Goal: Information Seeking & Learning: Find specific fact

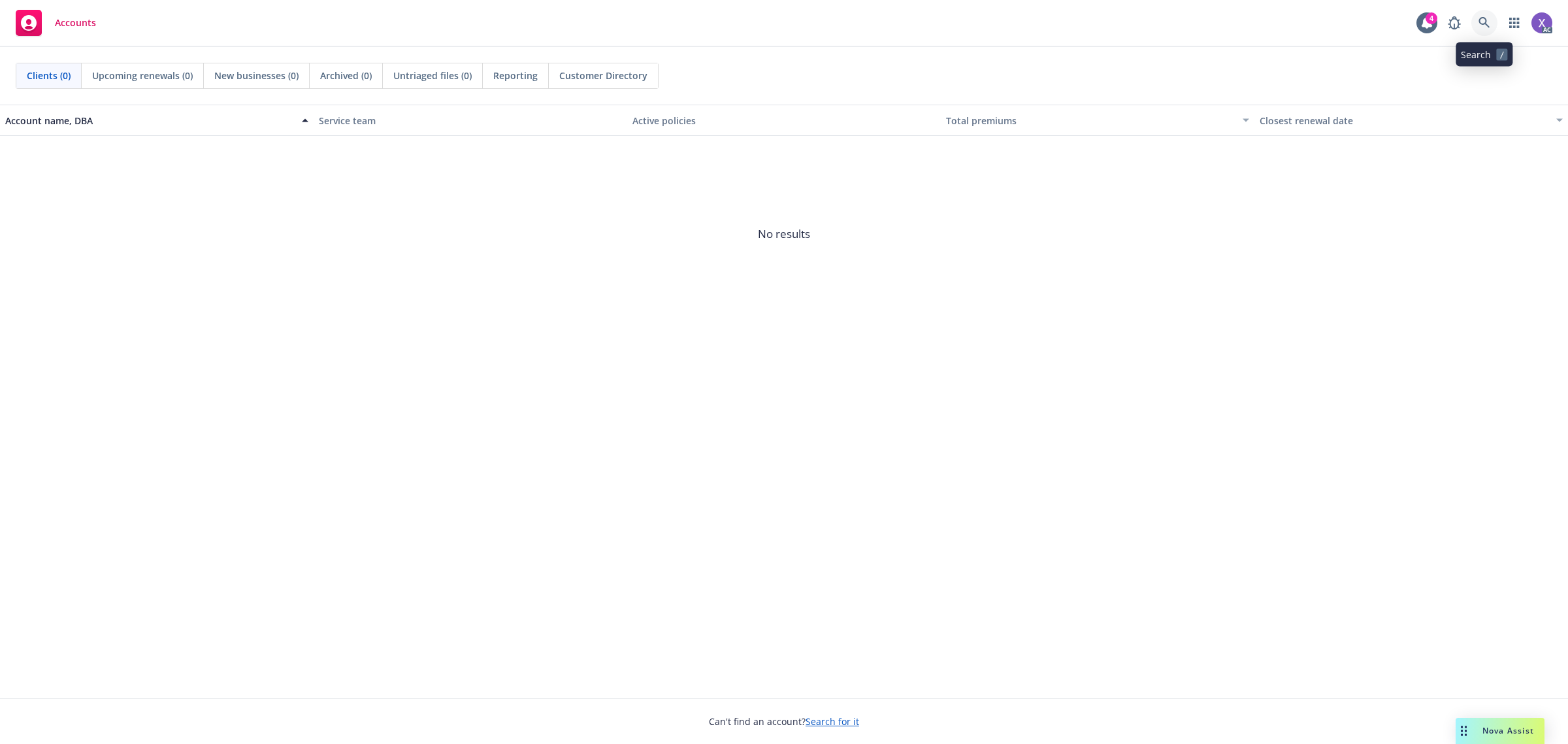
click at [1488, 30] on link at bounding box center [1484, 23] width 27 height 27
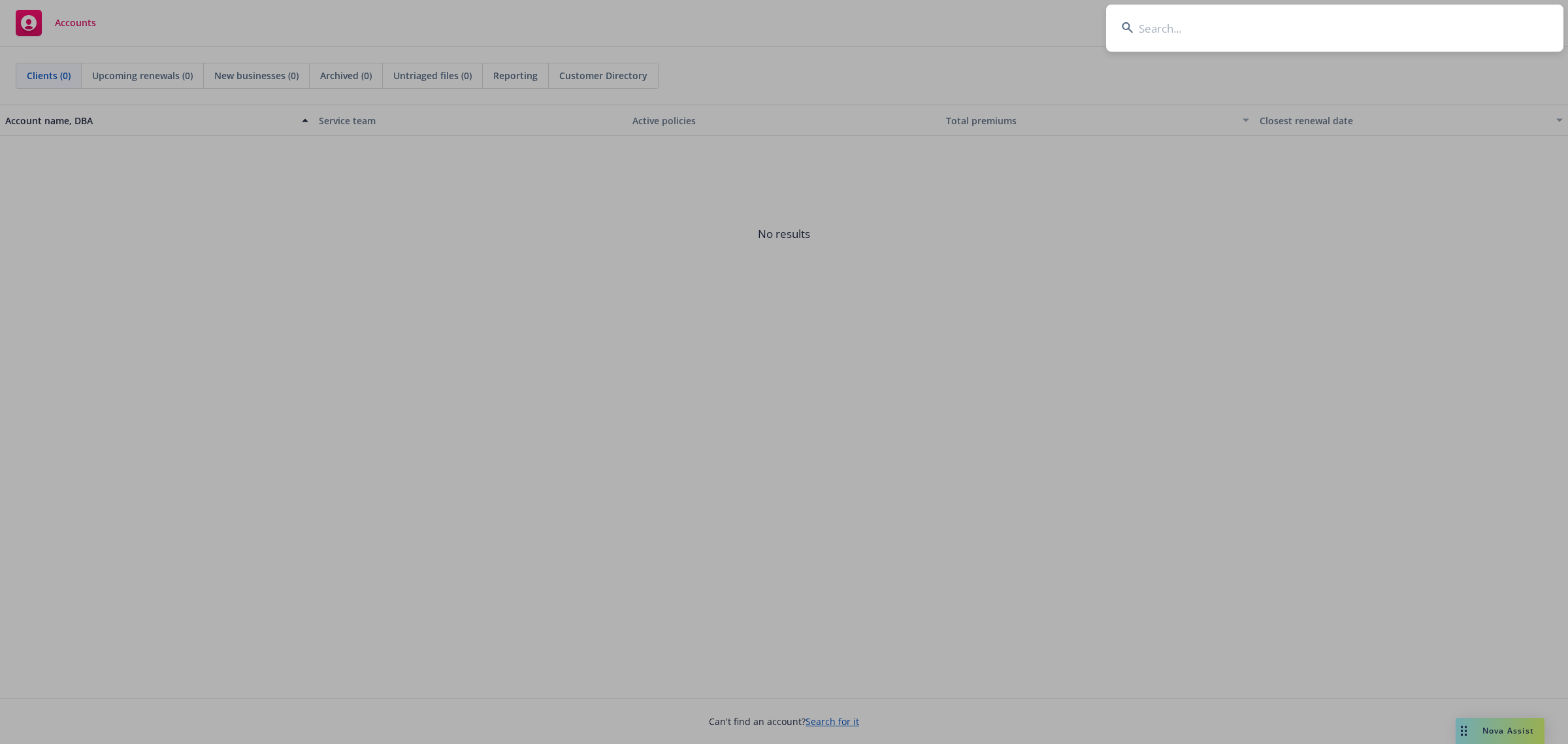
click at [1350, 37] on input at bounding box center [1335, 29] width 458 height 48
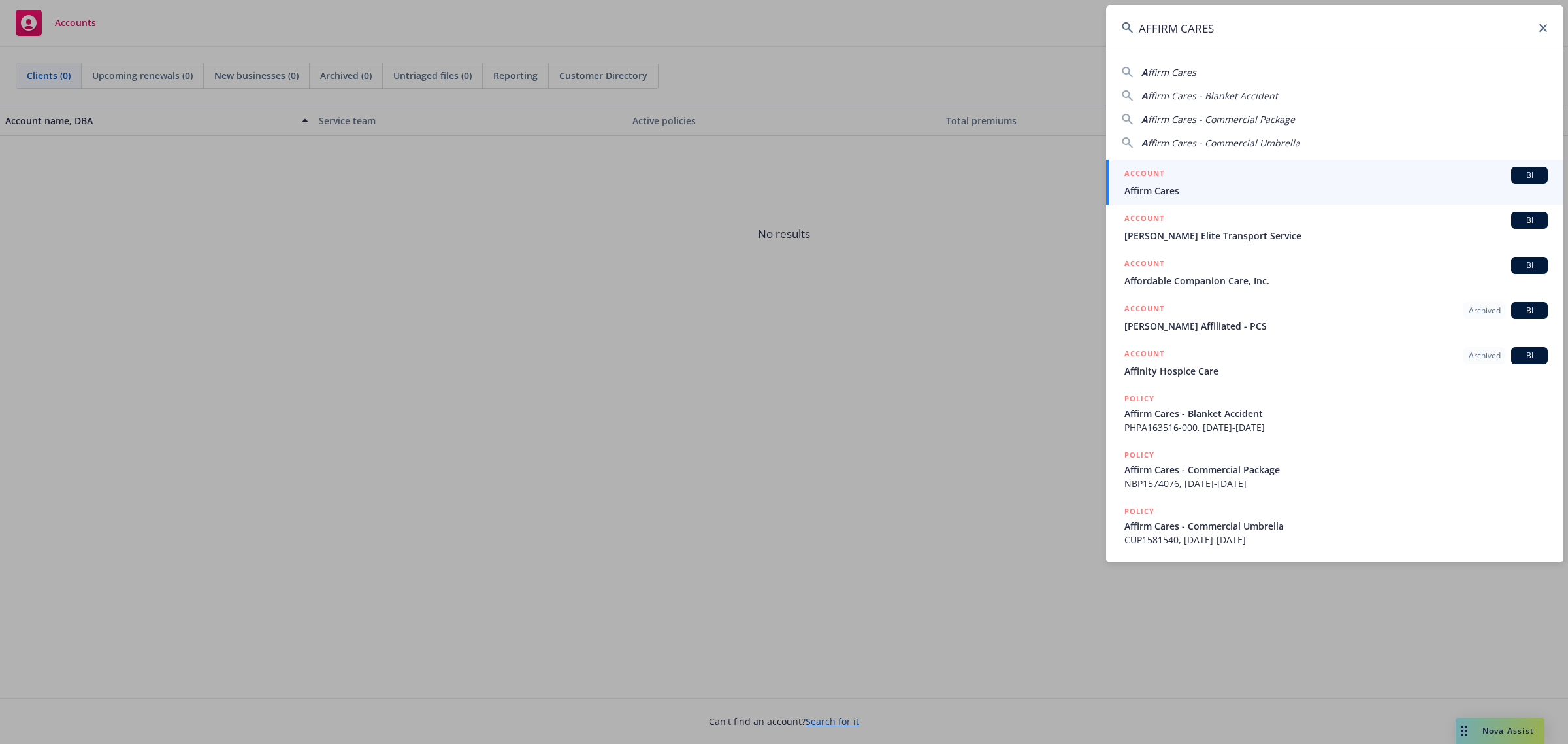
type input "AFFIRM CARES"
click at [1231, 186] on span "Affirm Cares" at bounding box center [1336, 190] width 424 height 13
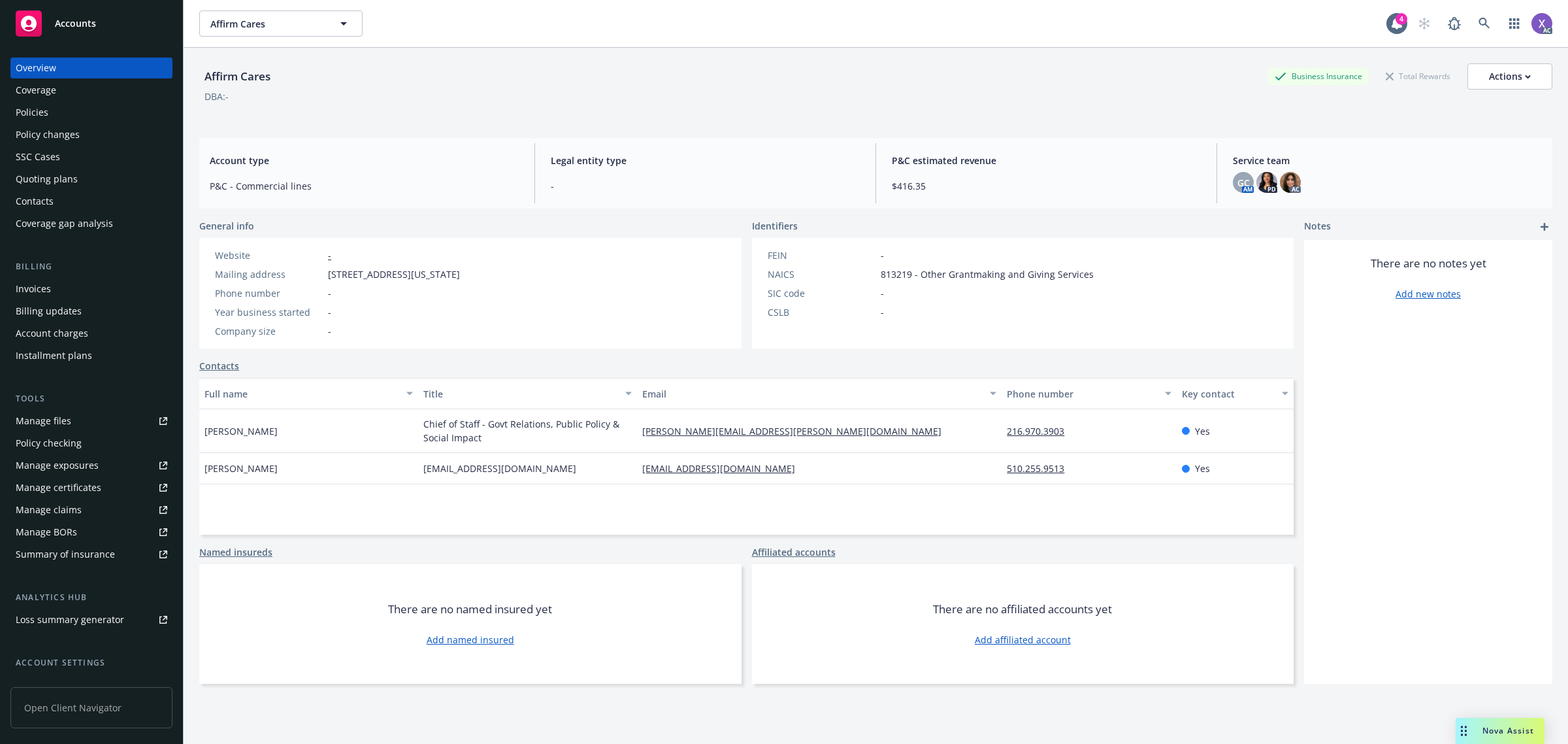
click at [30, 286] on div "Invoices" at bounding box center [33, 289] width 35 height 21
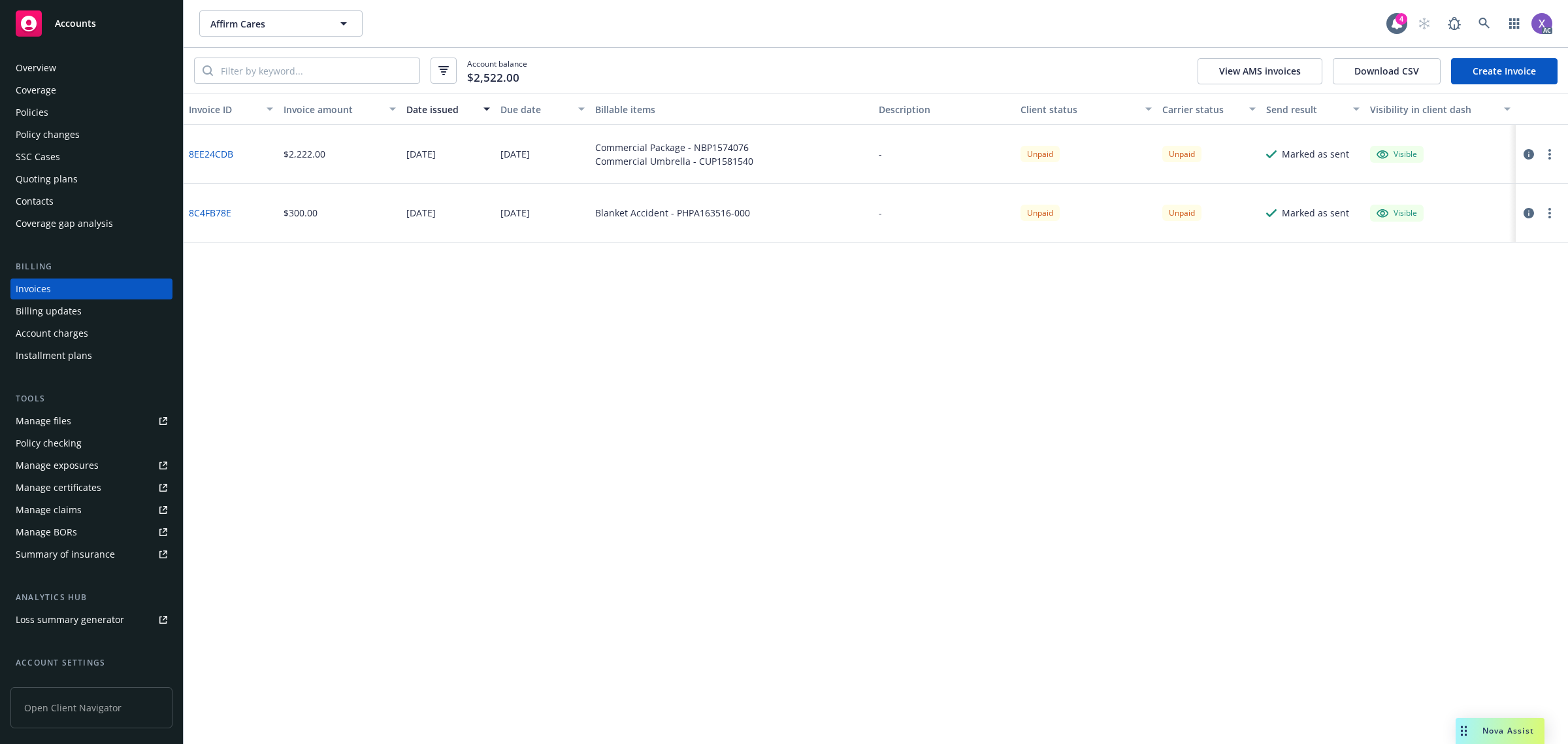
click at [47, 114] on div "Policies" at bounding box center [92, 112] width 152 height 21
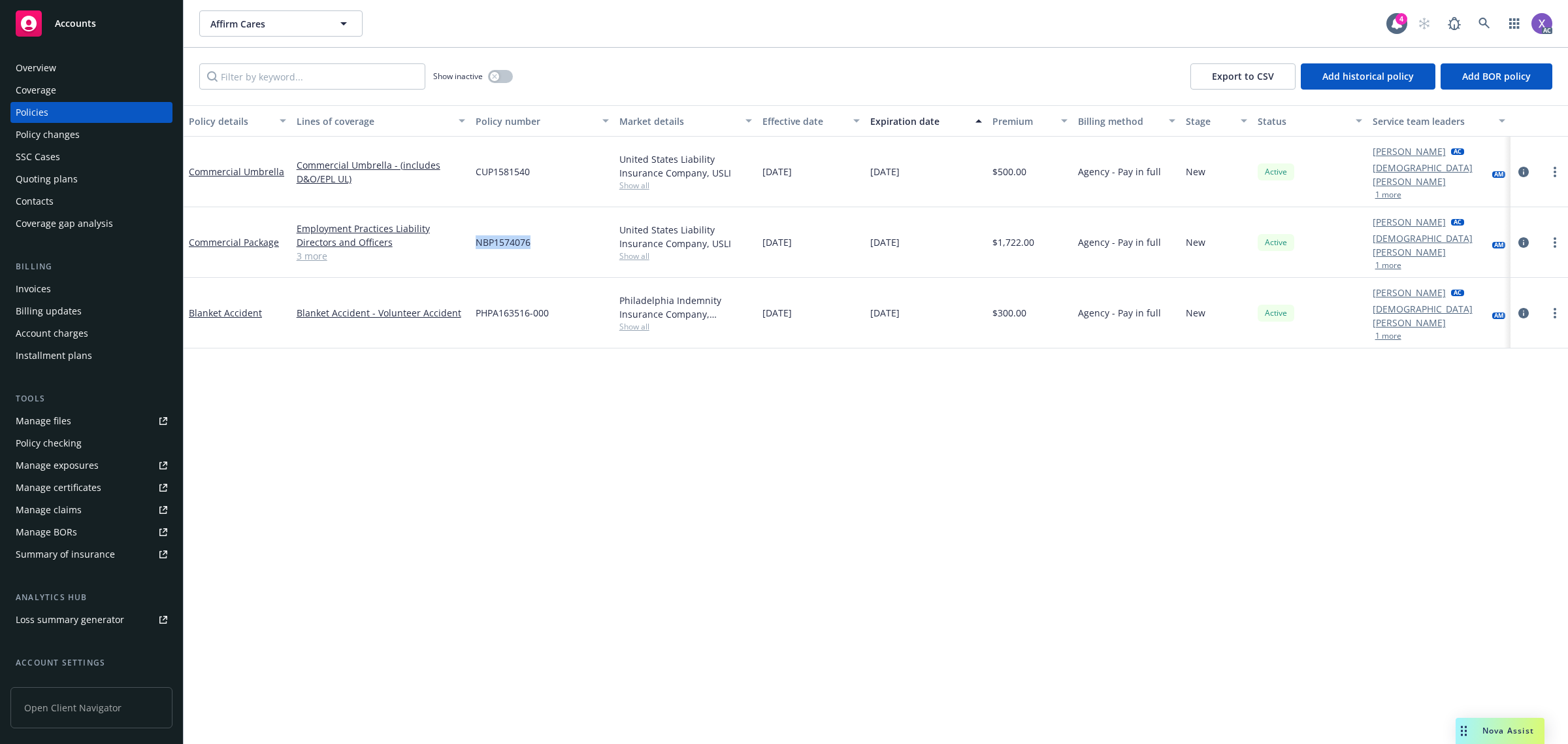
drag, startPoint x: 542, startPoint y: 225, endPoint x: 464, endPoint y: 230, distance: 78.2
click at [464, 230] on div "Commercial Package Employment Practices Liability Directors and Officers Genera…" at bounding box center [876, 242] width 1385 height 70
copy div "NBP1574076"
drag, startPoint x: 543, startPoint y: 161, endPoint x: 468, endPoint y: 173, distance: 76.0
click at [468, 173] on div "Commercial Umbrella Commercial Umbrella - (includes D&O/EPL UL) CUP1581540 Unit…" at bounding box center [876, 172] width 1385 height 70
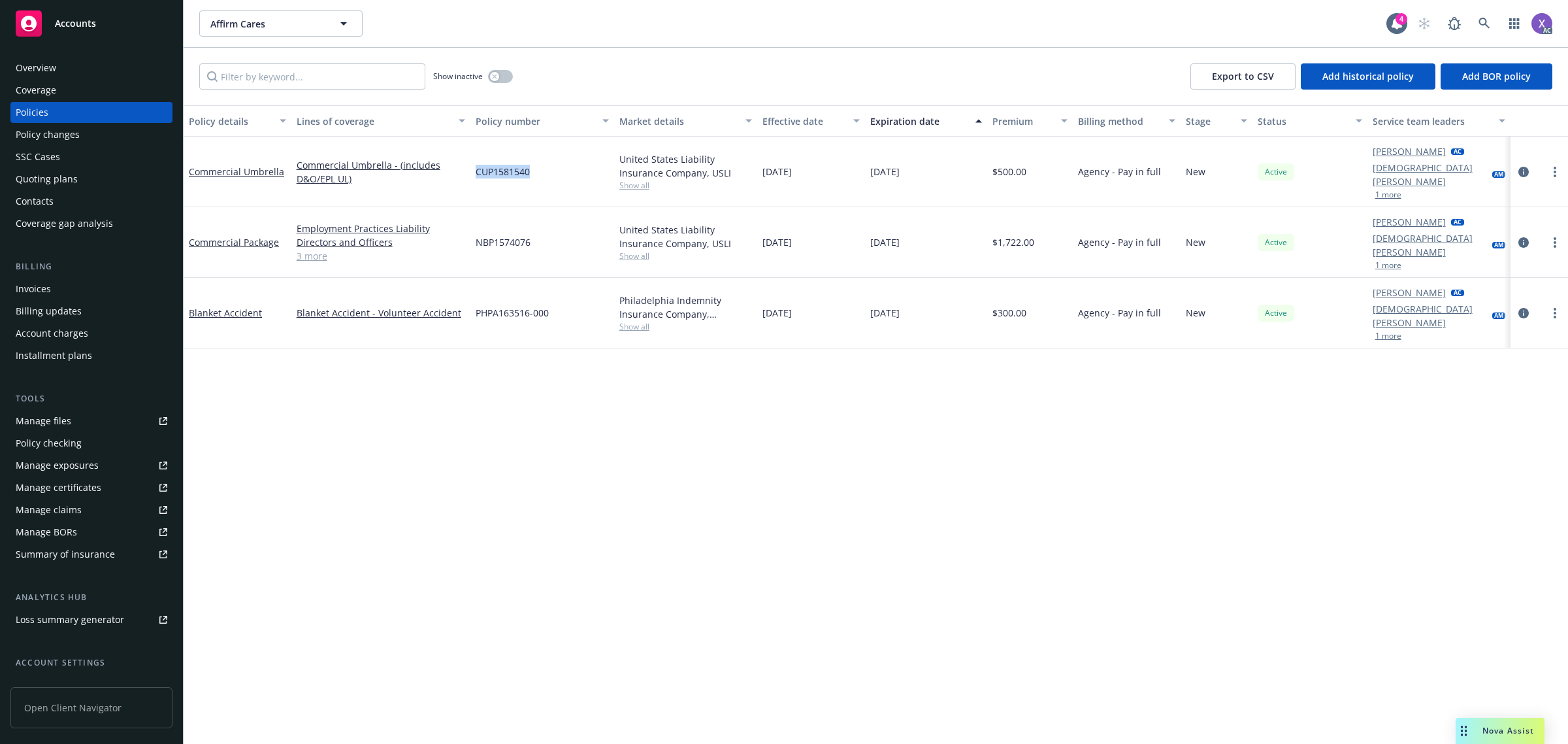
copy div "CUP1581540"
click at [520, 187] on div "CUP1581540" at bounding box center [541, 172] width 143 height 70
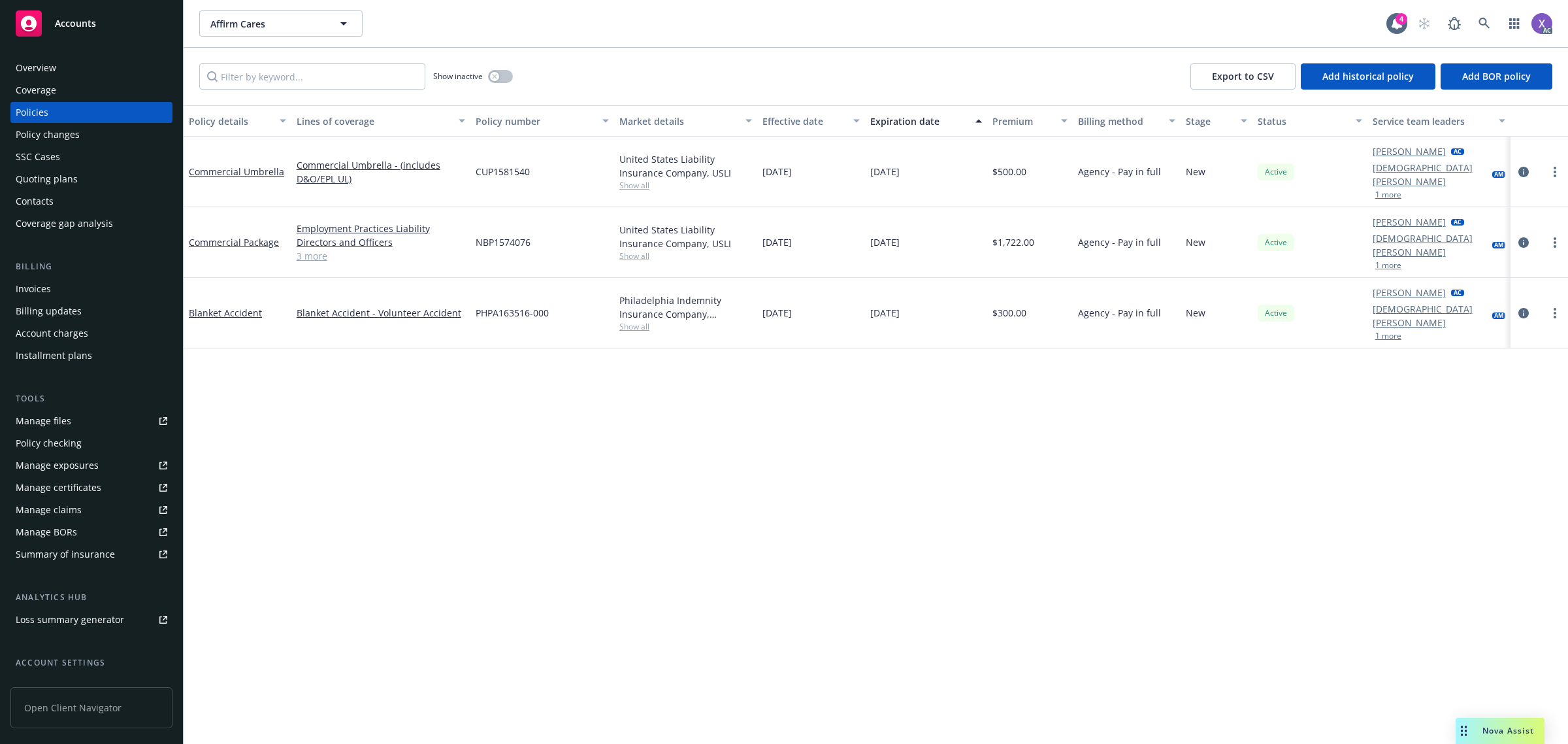
click at [520, 186] on div "CUP1581540" at bounding box center [541, 172] width 143 height 70
drag, startPoint x: 533, startPoint y: 167, endPoint x: 463, endPoint y: 191, distance: 74.0
click at [463, 191] on div "Commercial Umbrella Commercial Umbrella - (includes D&O/EPL UL) CUP1581540 Unit…" at bounding box center [876, 172] width 1385 height 70
copy div "CUP1581540"
click at [1484, 27] on icon at bounding box center [1484, 24] width 11 height 11
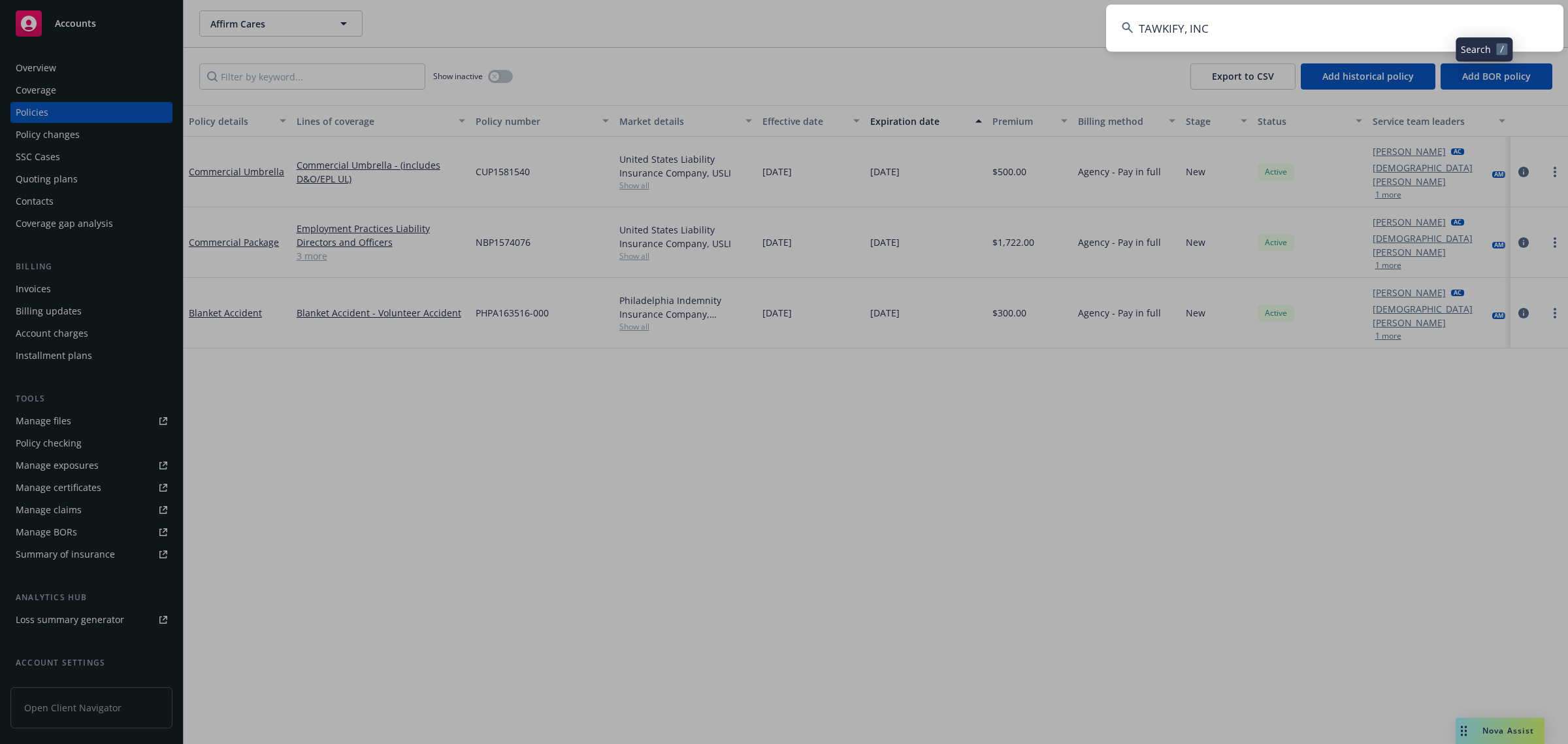
click at [1379, 27] on input "TAWKIFY, INC" at bounding box center [1335, 29] width 458 height 48
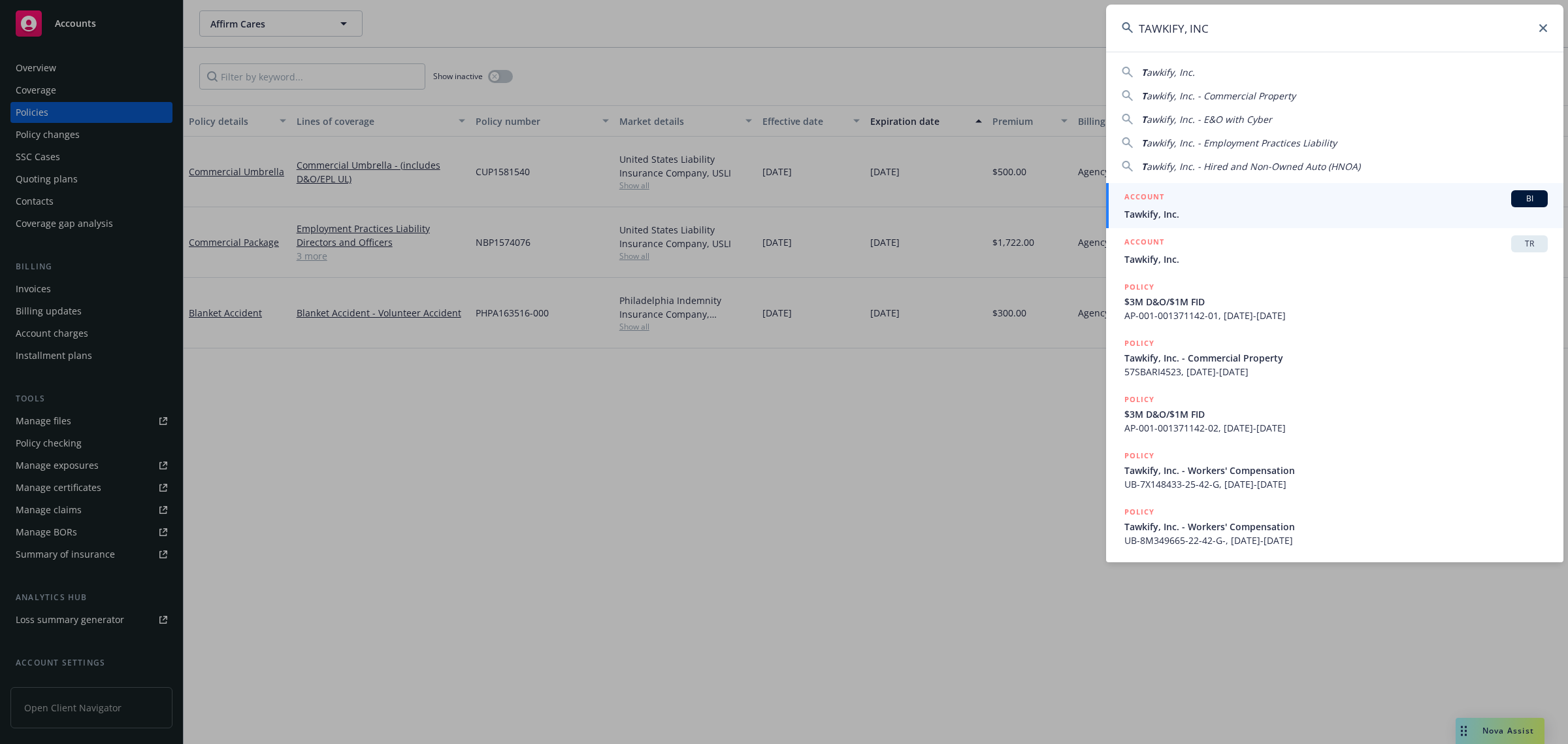
type input "TAWKIFY, INC"
click at [1191, 220] on span "Tawkify, Inc." at bounding box center [1336, 214] width 424 height 13
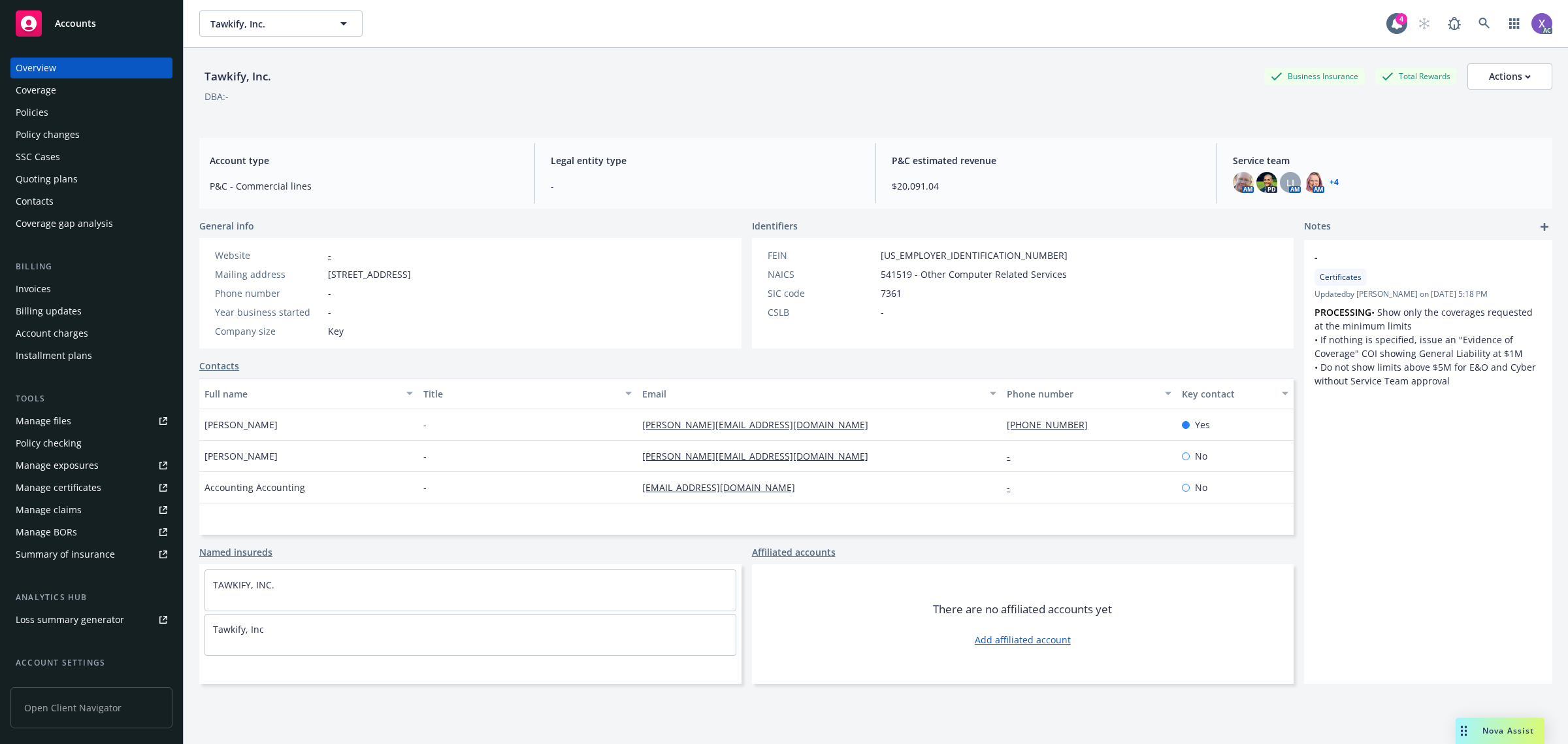
click at [28, 288] on div "Invoices" at bounding box center [33, 289] width 35 height 21
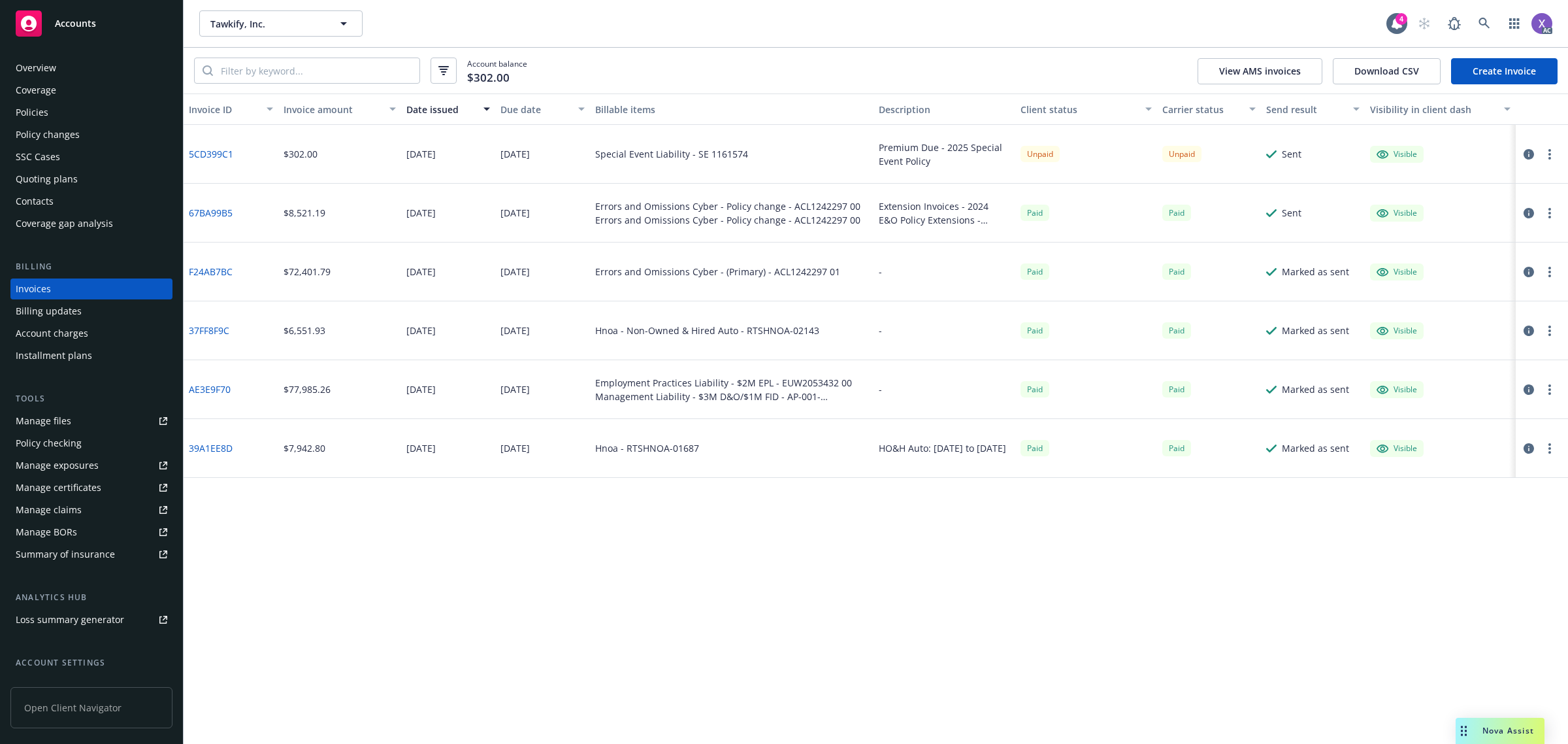
click at [47, 113] on div "Policies" at bounding box center [92, 112] width 152 height 21
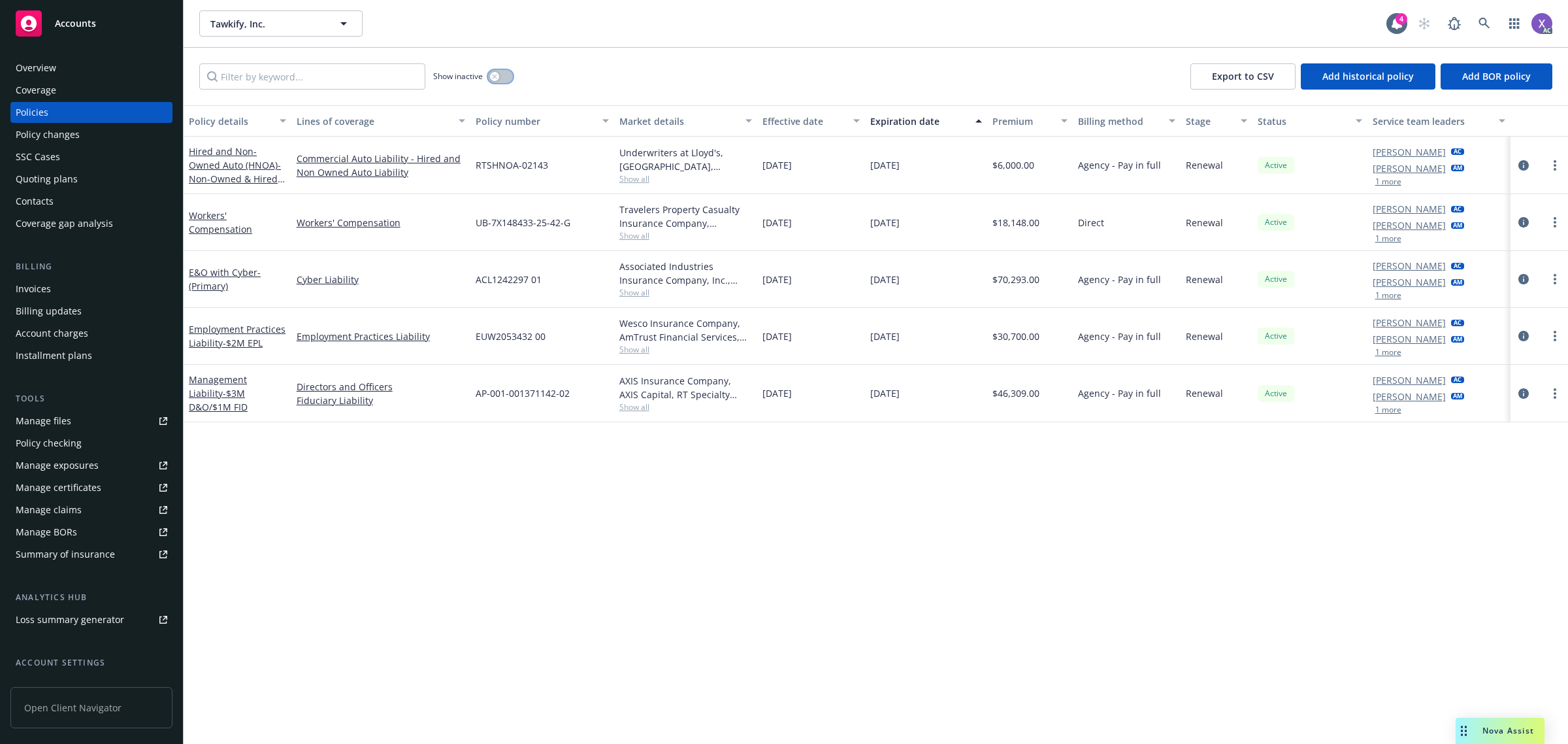
click at [507, 76] on button "button" at bounding box center [501, 77] width 25 height 13
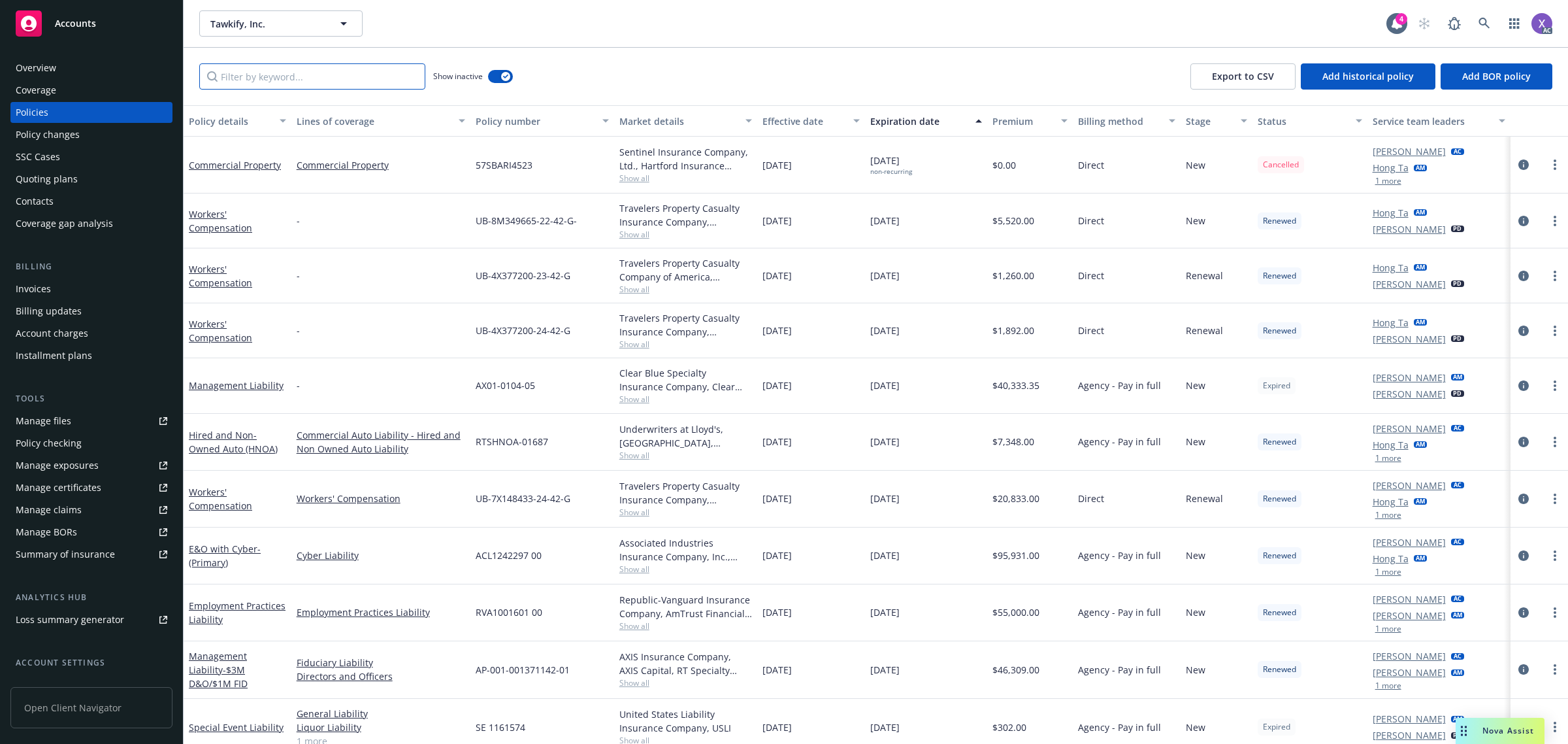
click at [314, 82] on input "Filter by keyword..." at bounding box center [312, 77] width 226 height 27
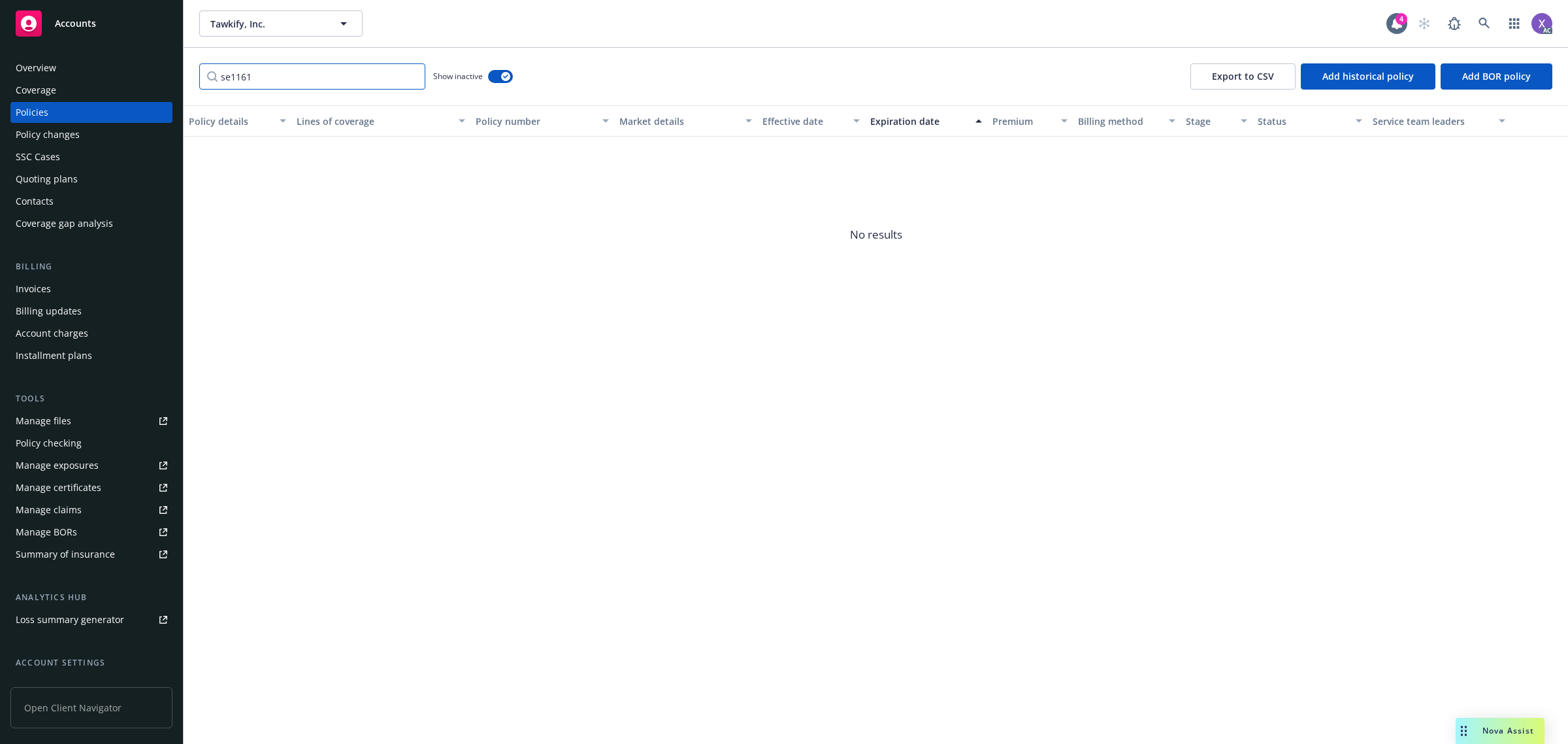
type input "se1161"
click at [24, 298] on div "Invoices" at bounding box center [33, 289] width 35 height 21
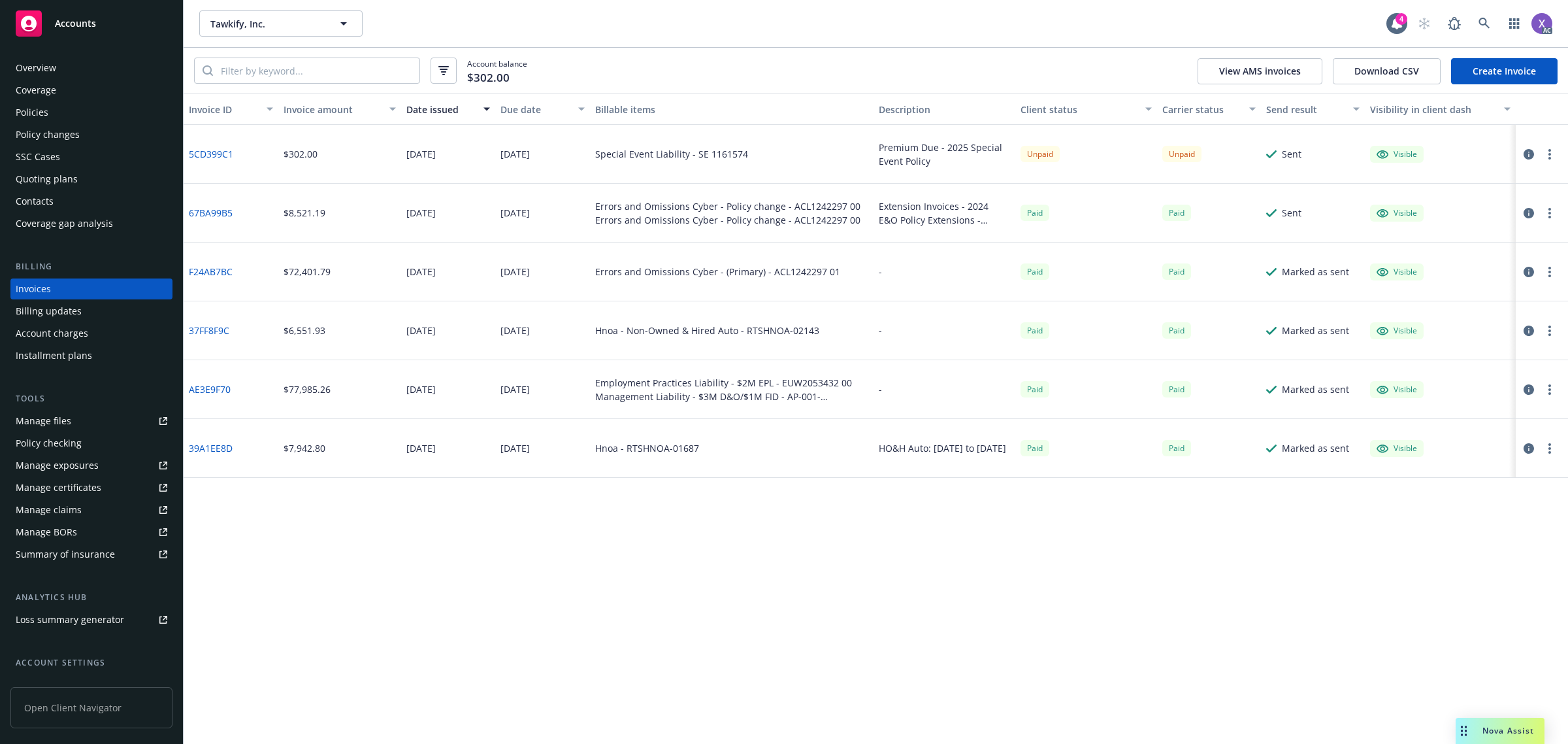
click at [36, 105] on div "Policies" at bounding box center [32, 112] width 32 height 21
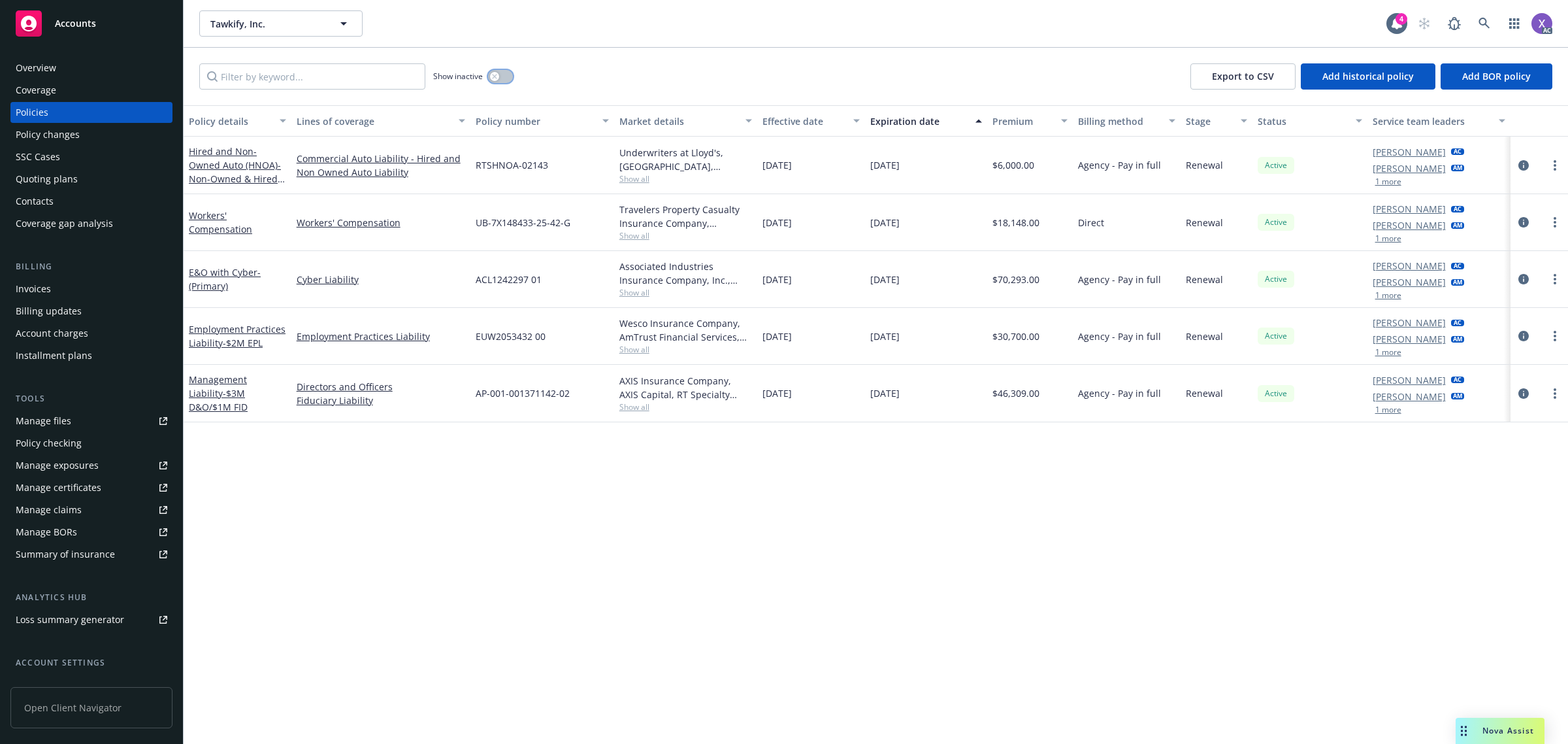
click at [508, 76] on button "button" at bounding box center [501, 77] width 25 height 13
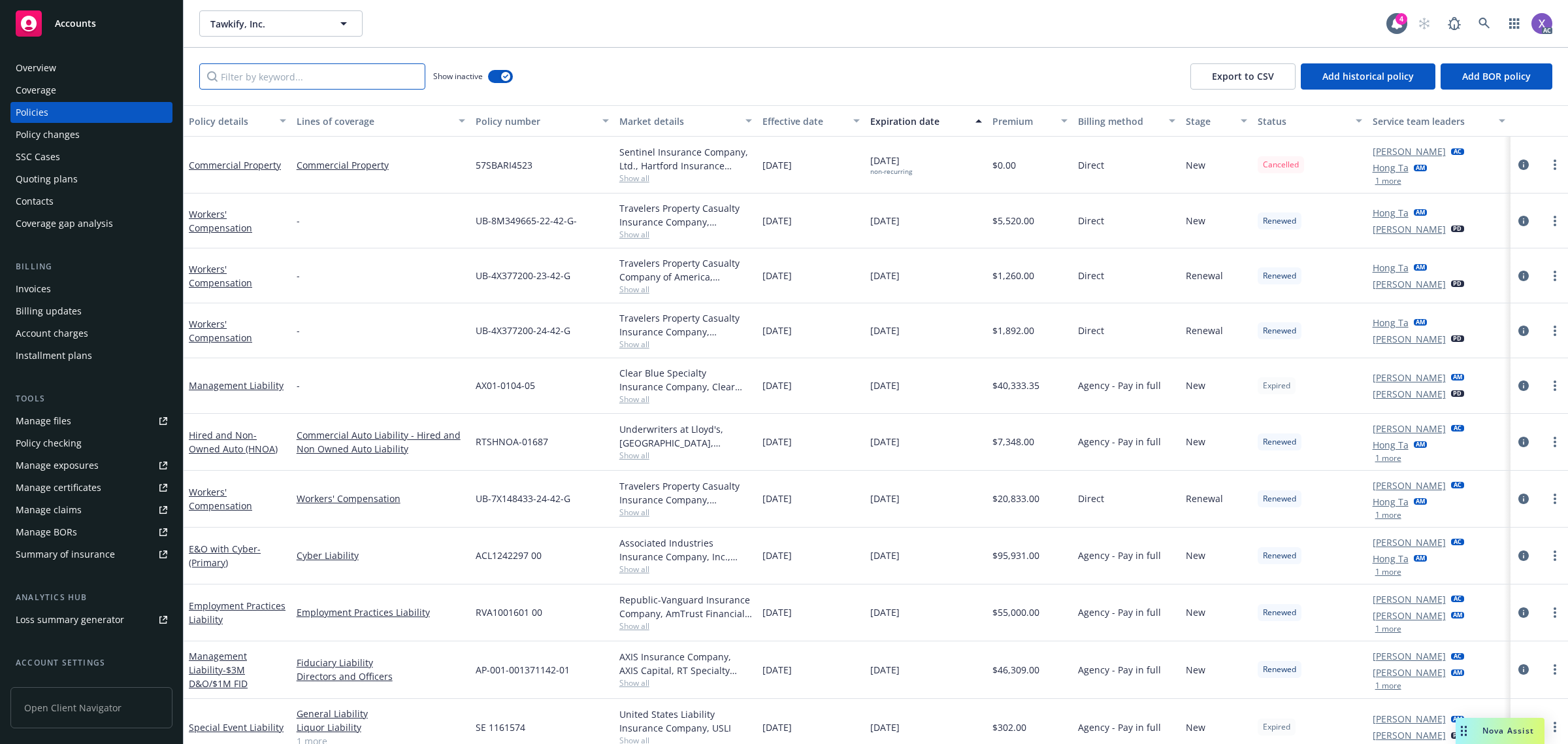
click at [335, 70] on input "Filter by keyword..." at bounding box center [312, 77] width 226 height 27
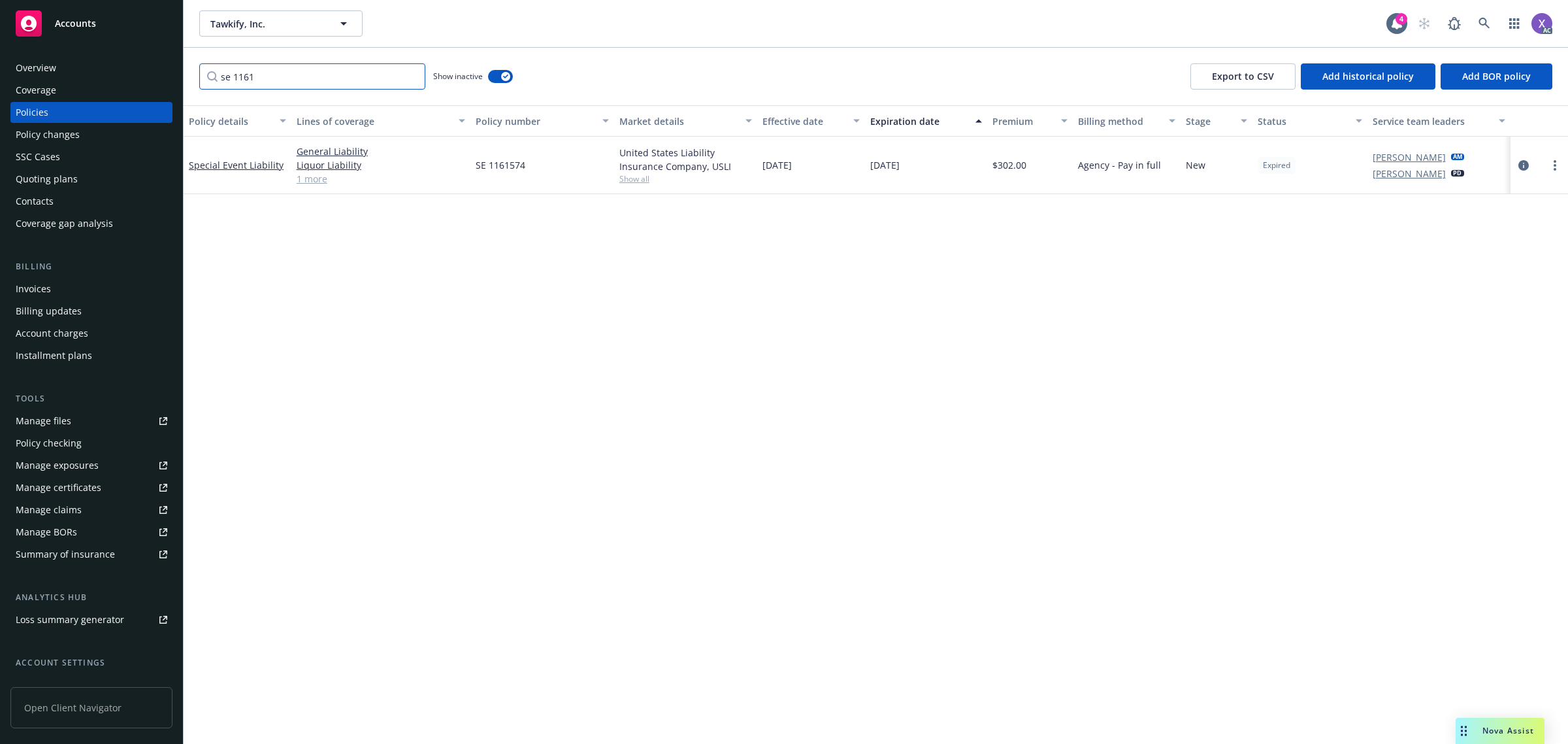
type input "se 1161"
drag, startPoint x: 470, startPoint y: 164, endPoint x: 536, endPoint y: 171, distance: 66.4
click at [536, 171] on div "SE 1161574" at bounding box center [541, 165] width 143 height 58
copy span "SE 1161574"
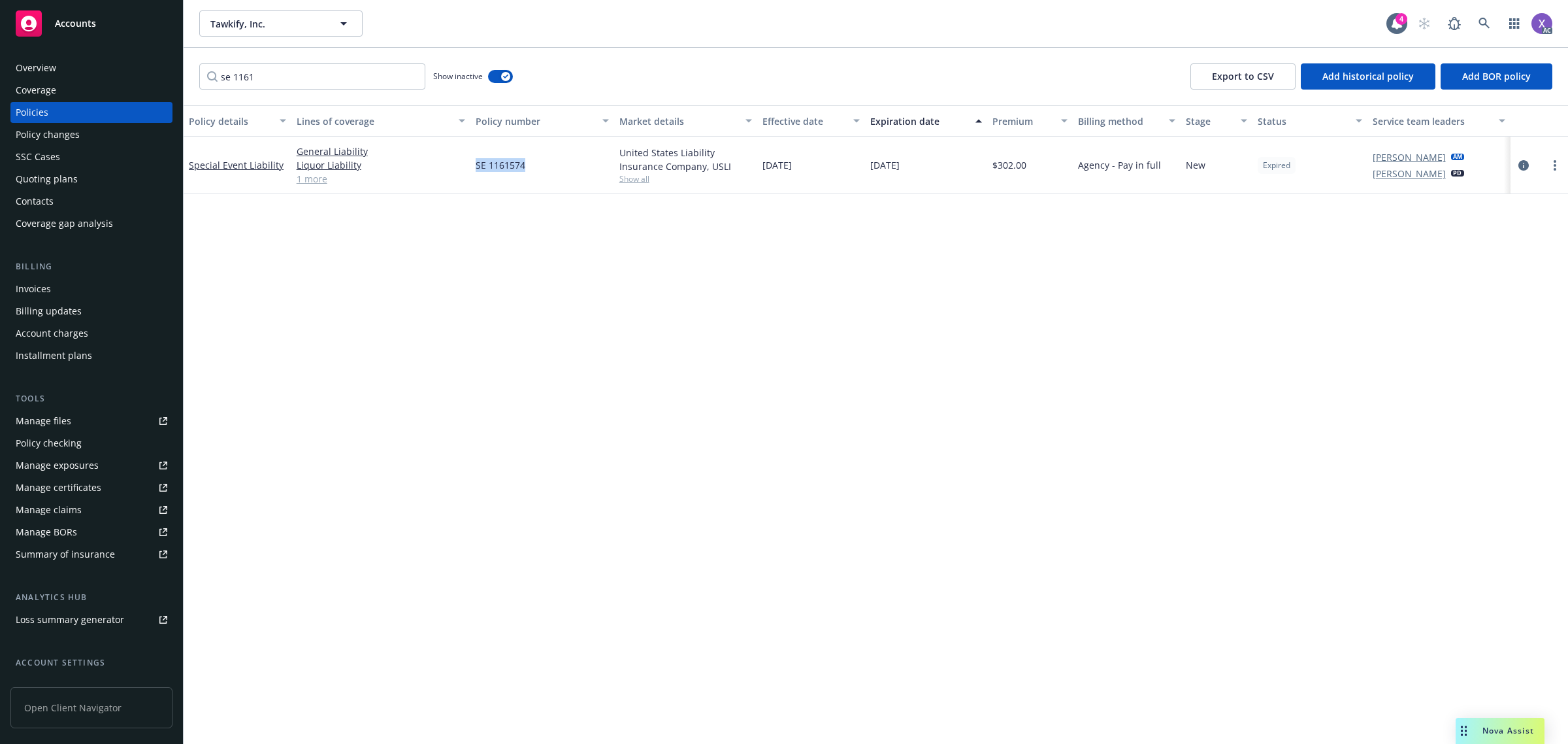
copy span "SE 1161574"
click at [1487, 20] on icon at bounding box center [1484, 24] width 11 height 11
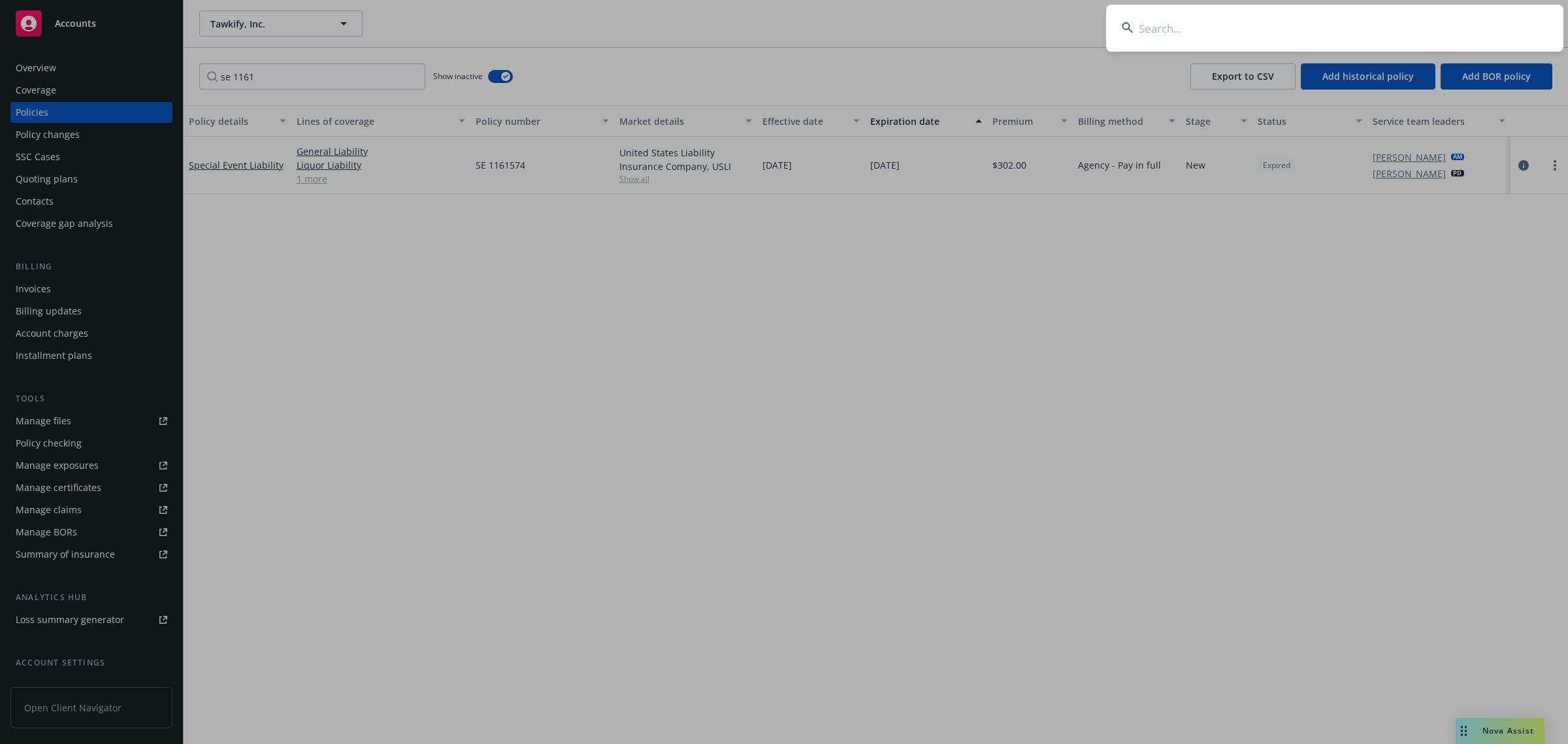
click at [1359, 29] on input at bounding box center [1335, 29] width 458 height 48
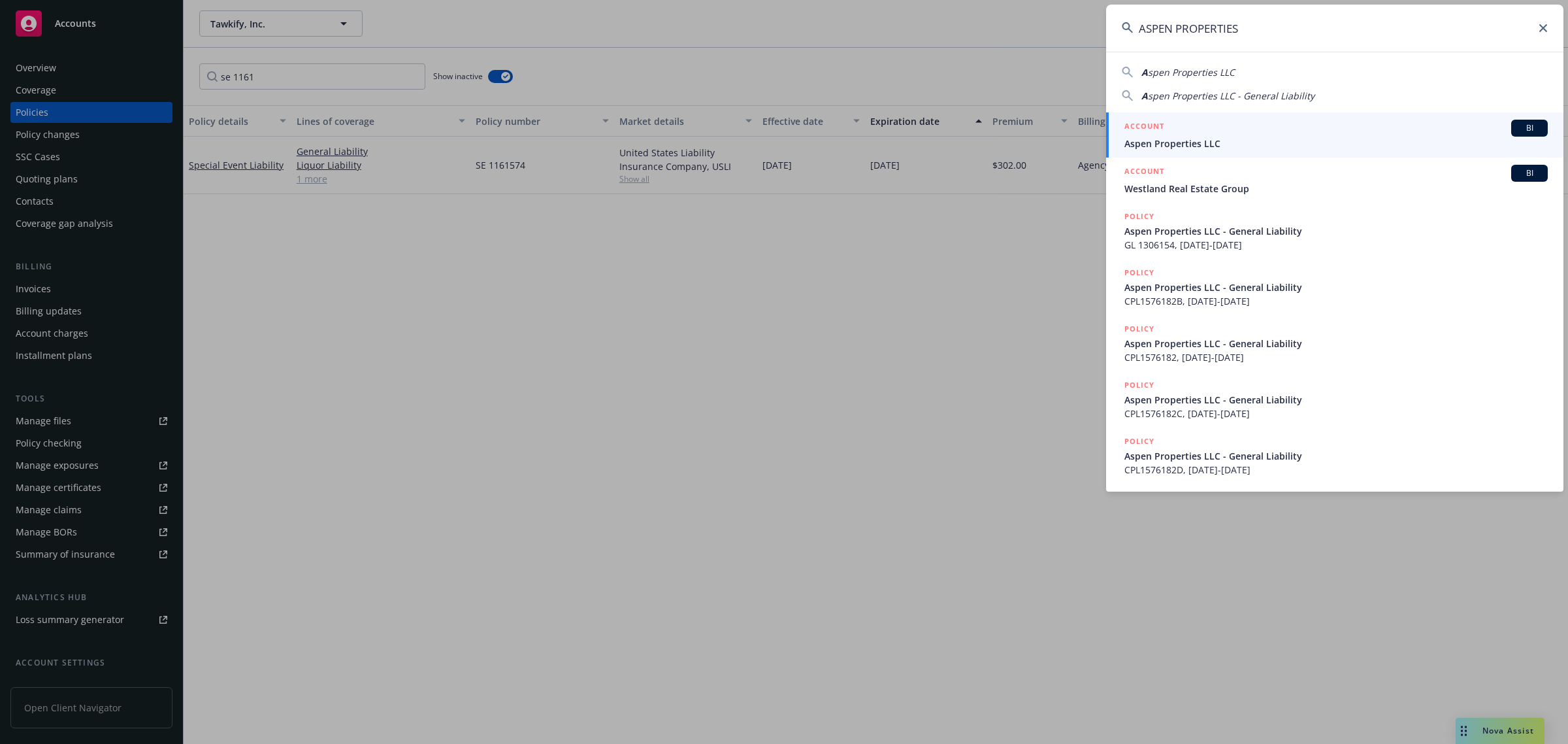
type input "ASPEN PROPERTIES"
click at [1226, 145] on span "Aspen Properties LLC" at bounding box center [1336, 143] width 424 height 13
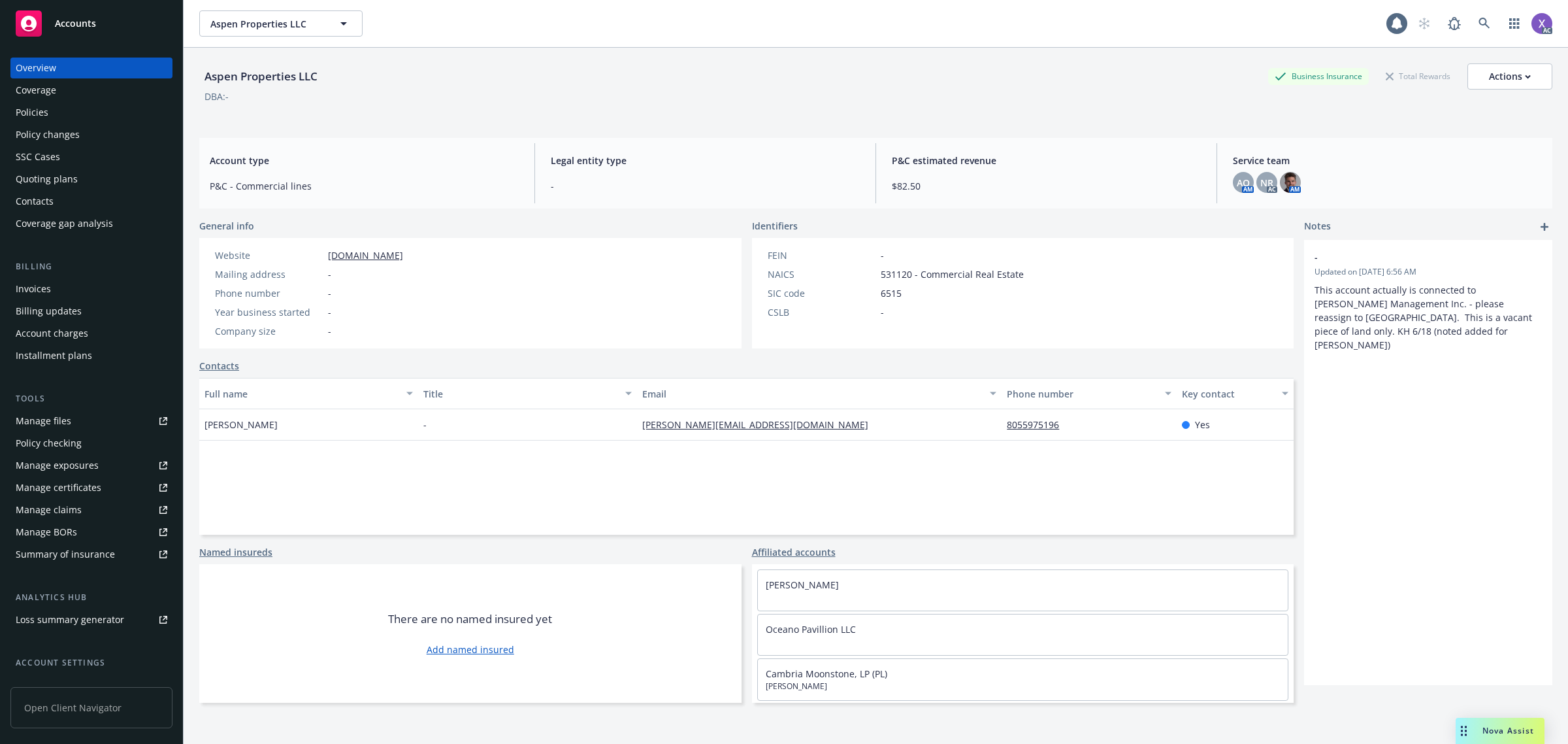
click at [30, 295] on div "Invoices" at bounding box center [33, 289] width 35 height 21
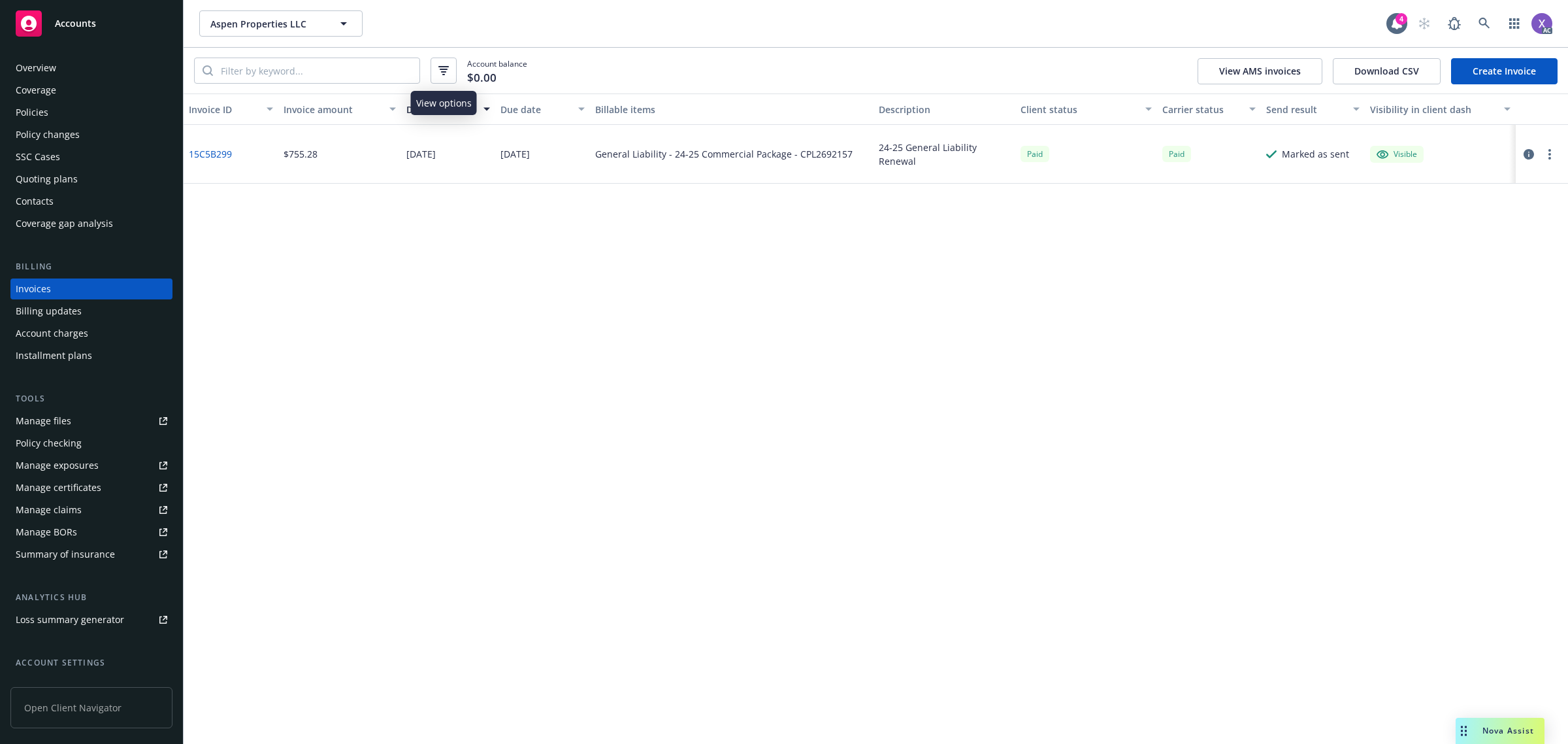
click at [446, 70] on icon "button" at bounding box center [444, 70] width 10 height 10
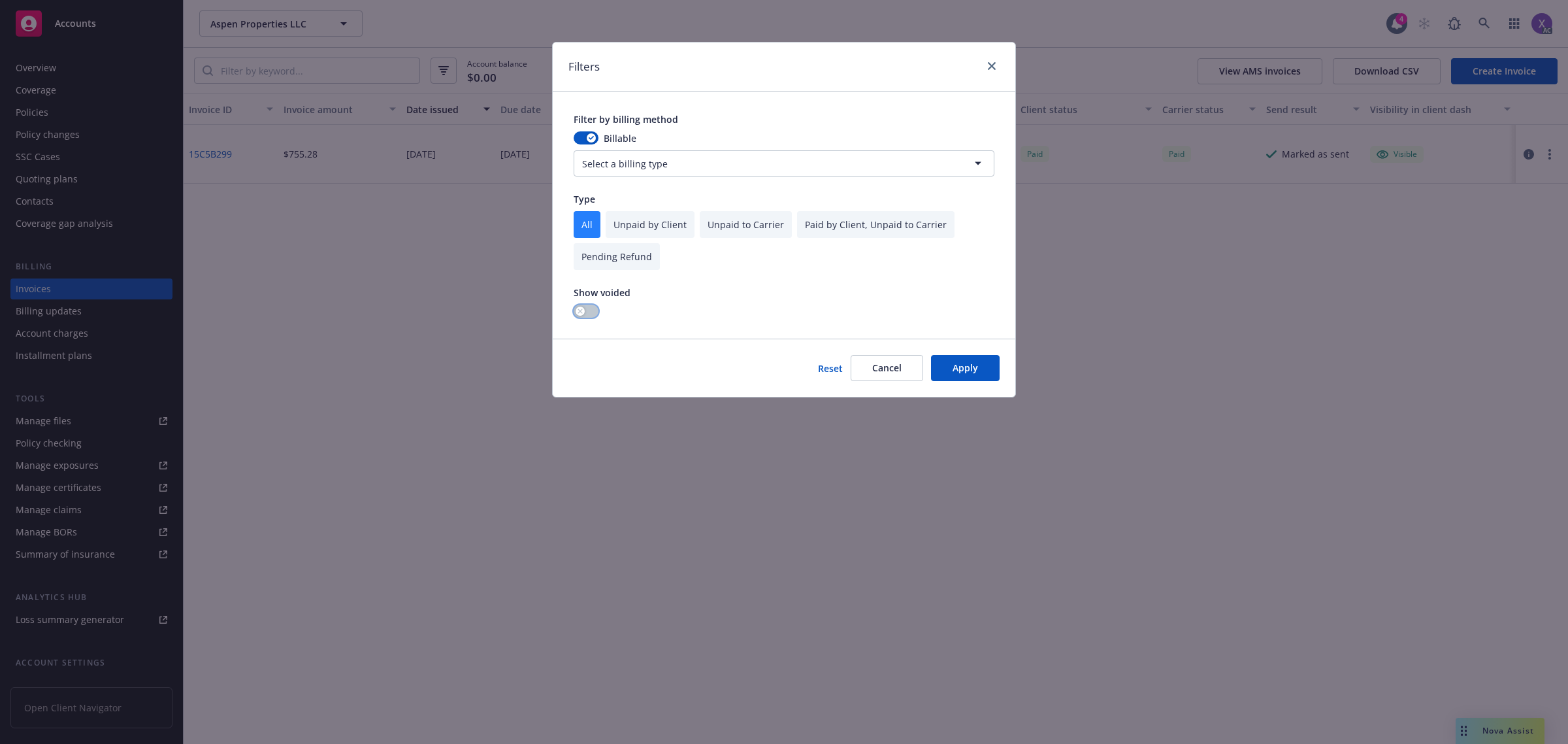
click at [595, 311] on button "button" at bounding box center [586, 312] width 25 height 13
drag, startPoint x: 965, startPoint y: 372, endPoint x: 945, endPoint y: 372, distance: 20.0
click at [965, 372] on button "Apply" at bounding box center [965, 369] width 68 height 27
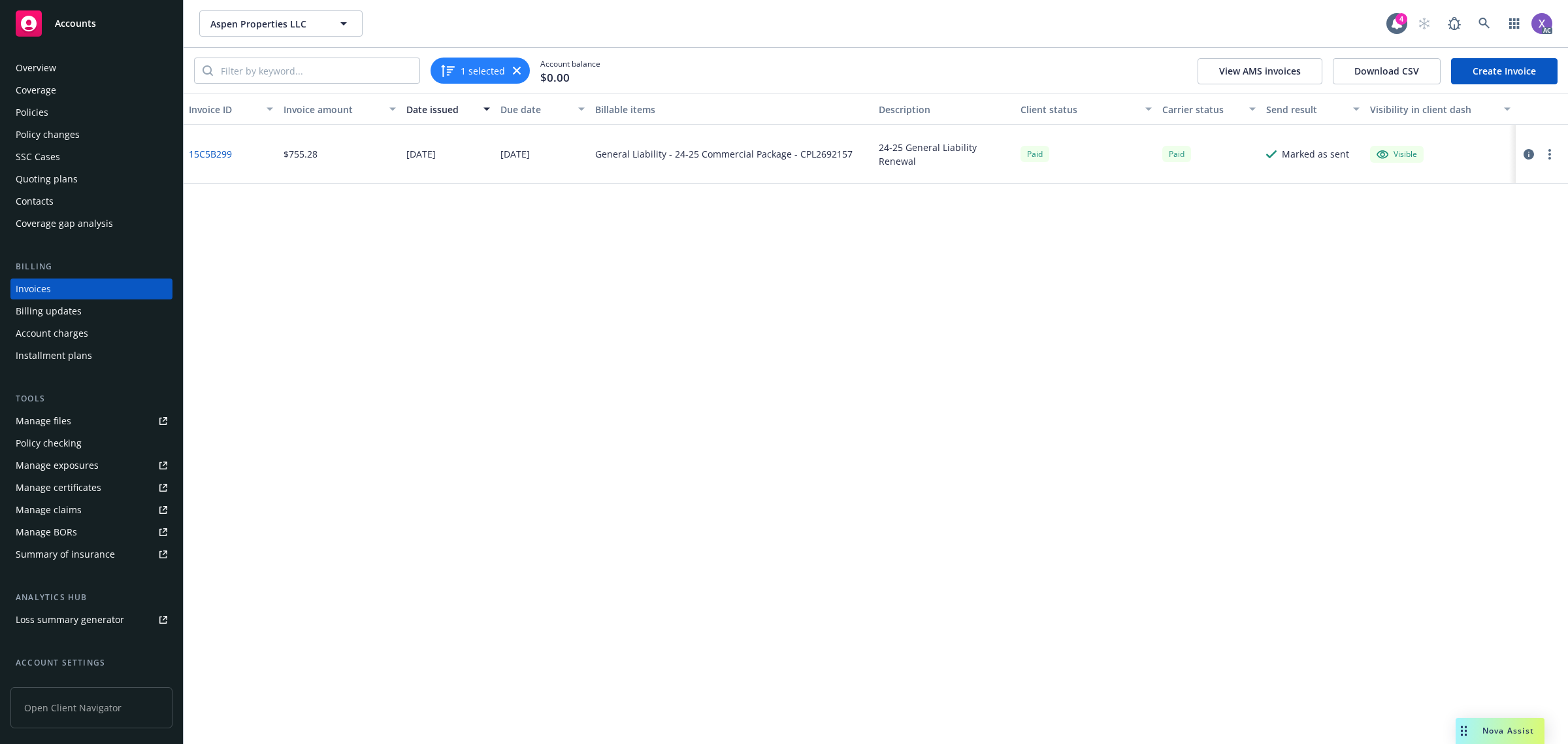
click at [41, 114] on div "Policies" at bounding box center [32, 112] width 32 height 21
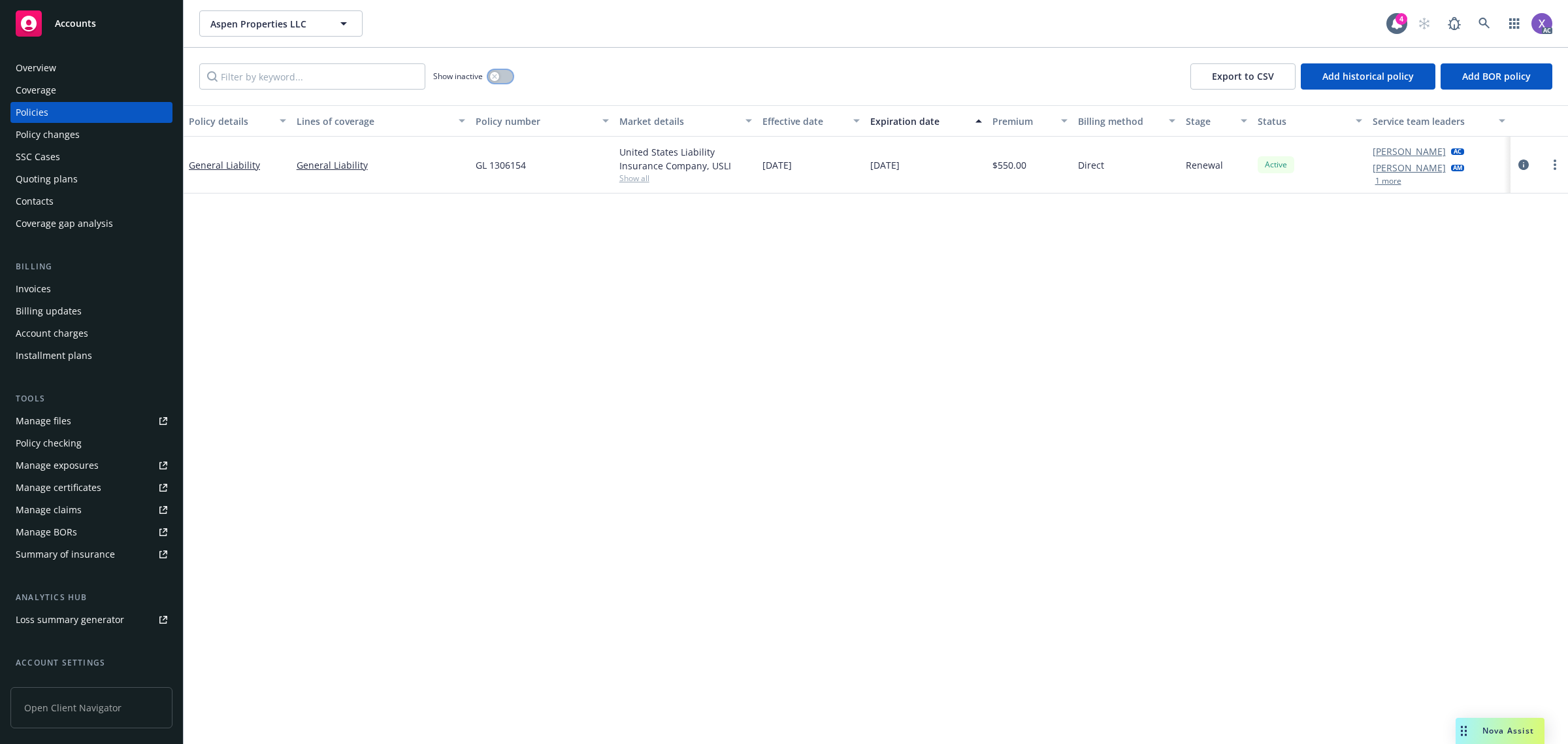
click at [504, 75] on button "button" at bounding box center [501, 77] width 25 height 13
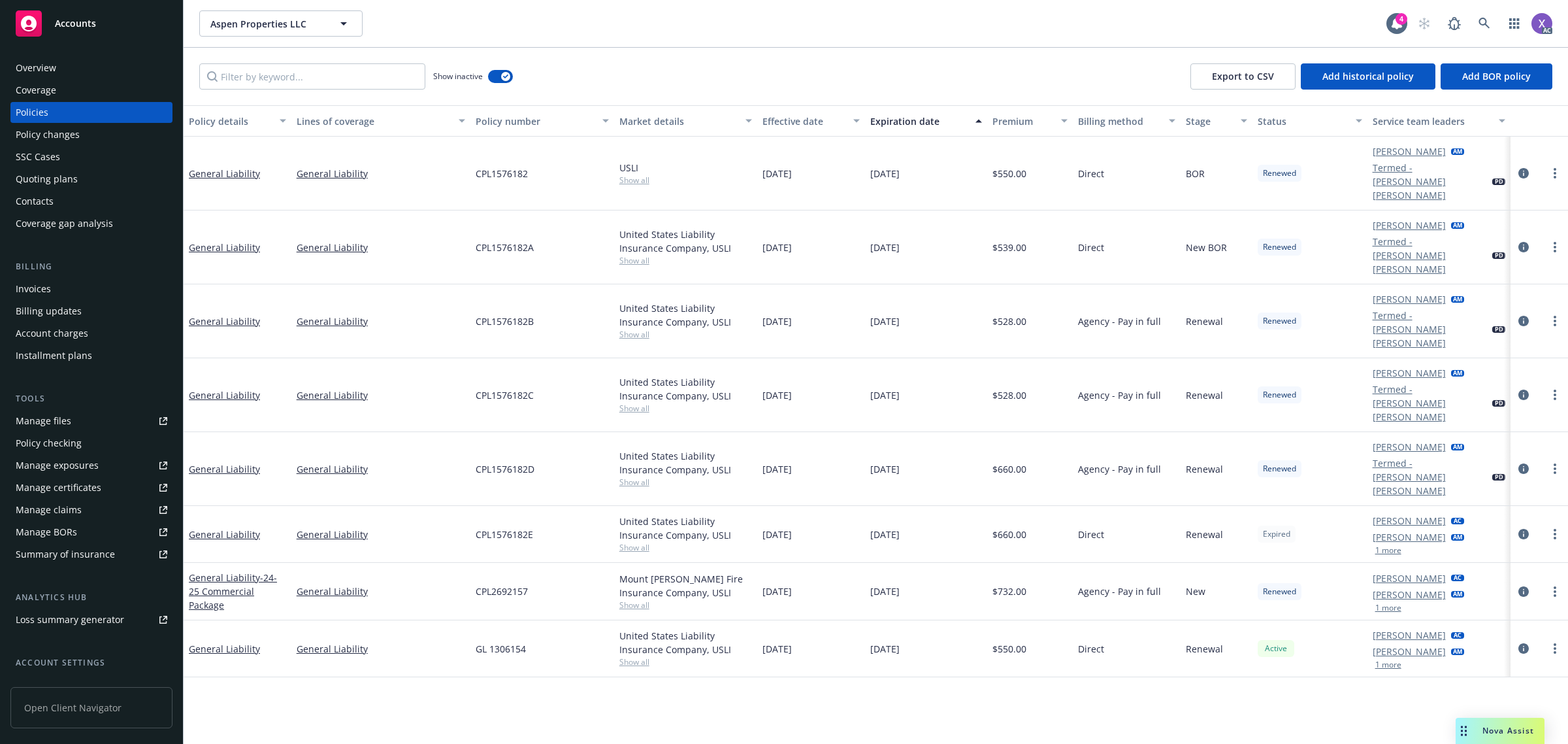
click at [28, 290] on div "Invoices" at bounding box center [33, 289] width 35 height 21
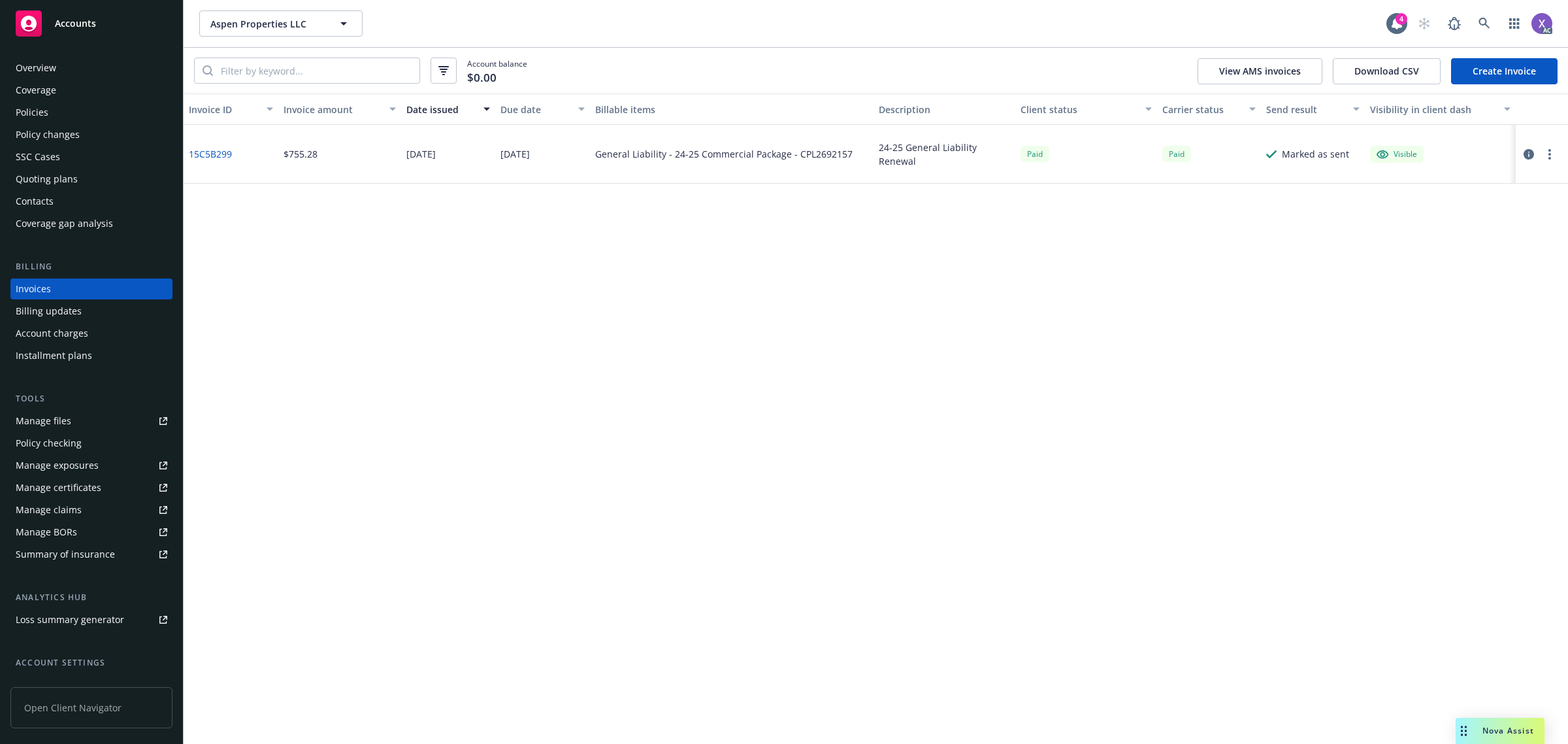
click at [25, 120] on div "Policies" at bounding box center [32, 112] width 32 height 21
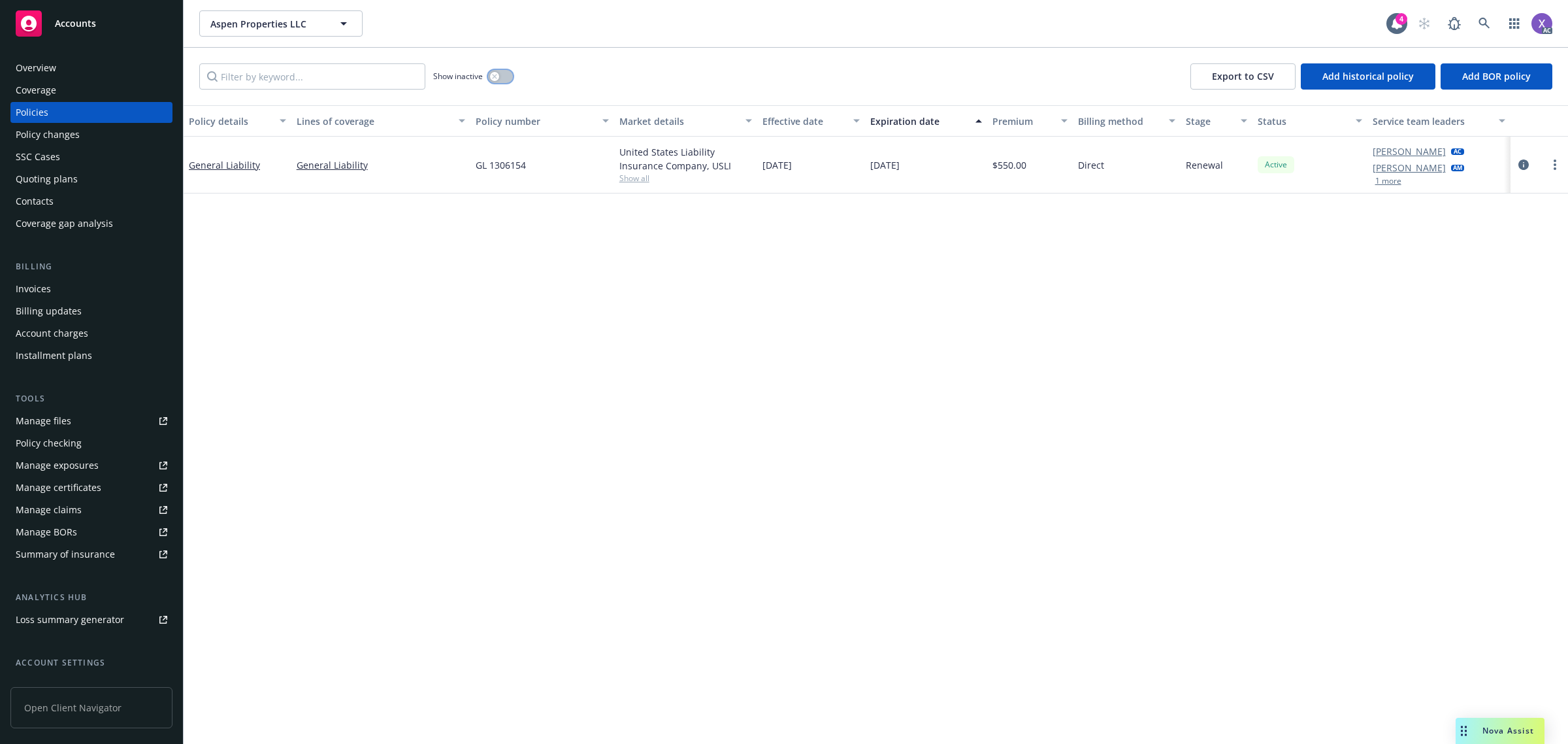
click at [507, 74] on button "button" at bounding box center [501, 77] width 25 height 13
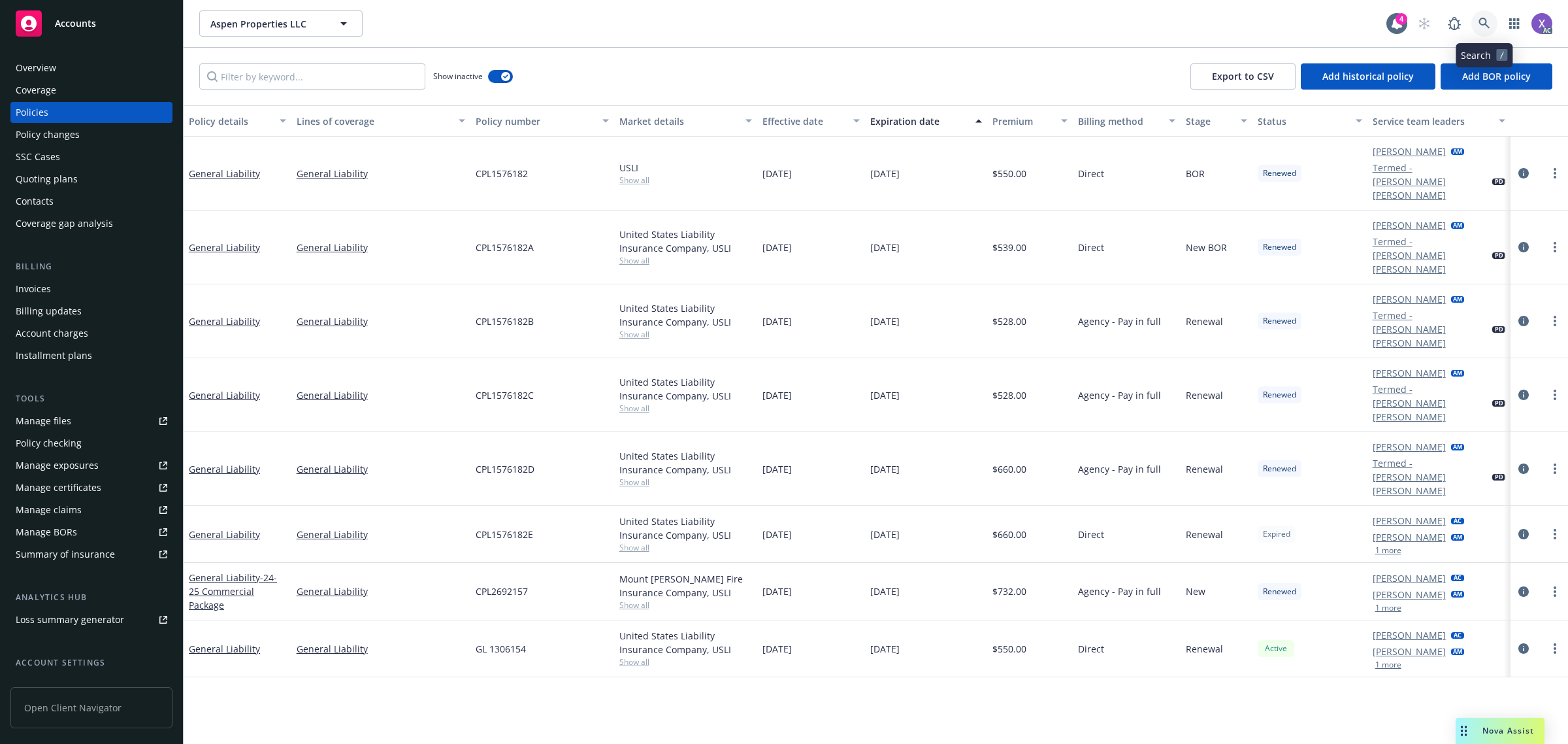
click at [1484, 28] on icon at bounding box center [1484, 24] width 11 height 11
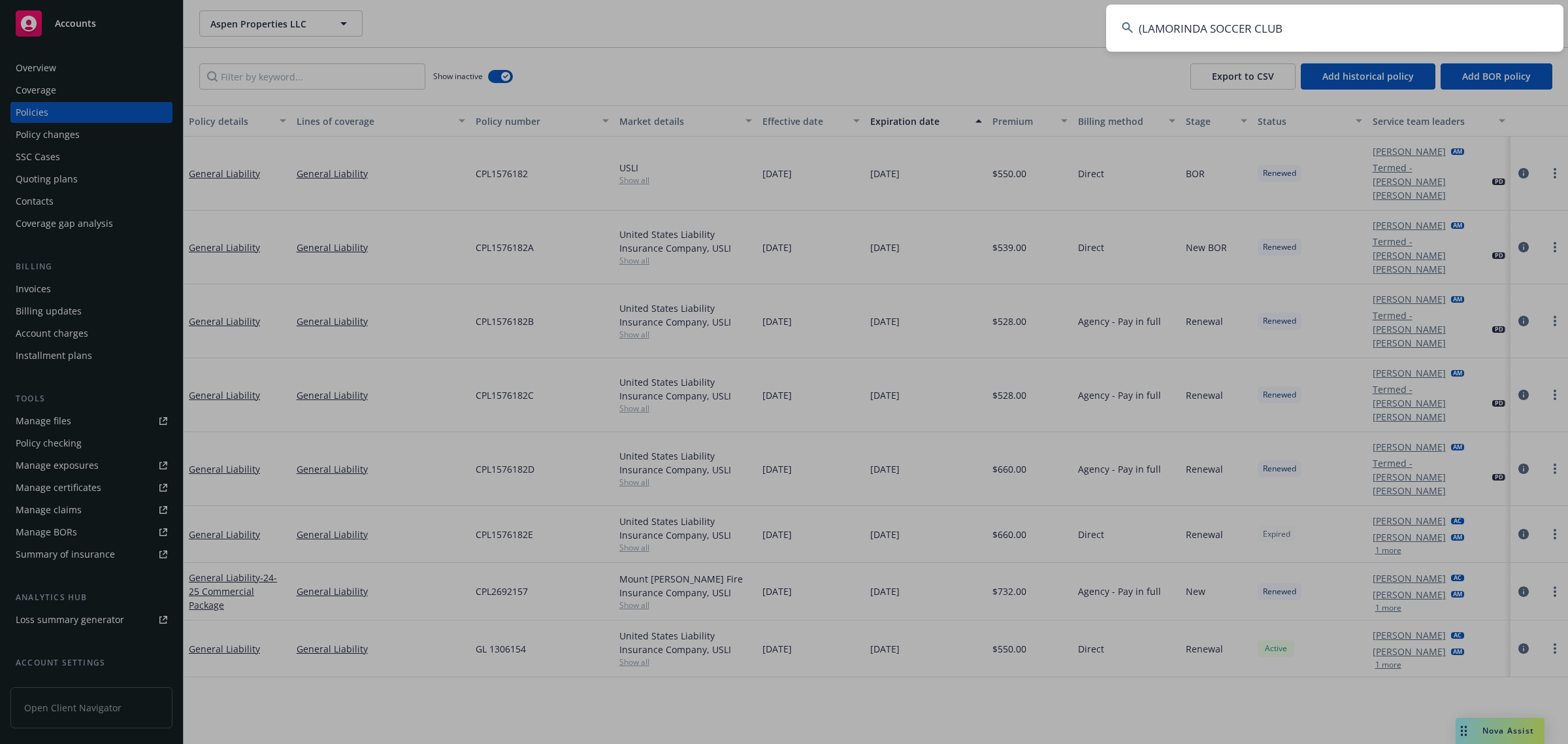
click at [1304, 48] on input "(LAMORINDA SOCCER CLUB" at bounding box center [1335, 29] width 458 height 48
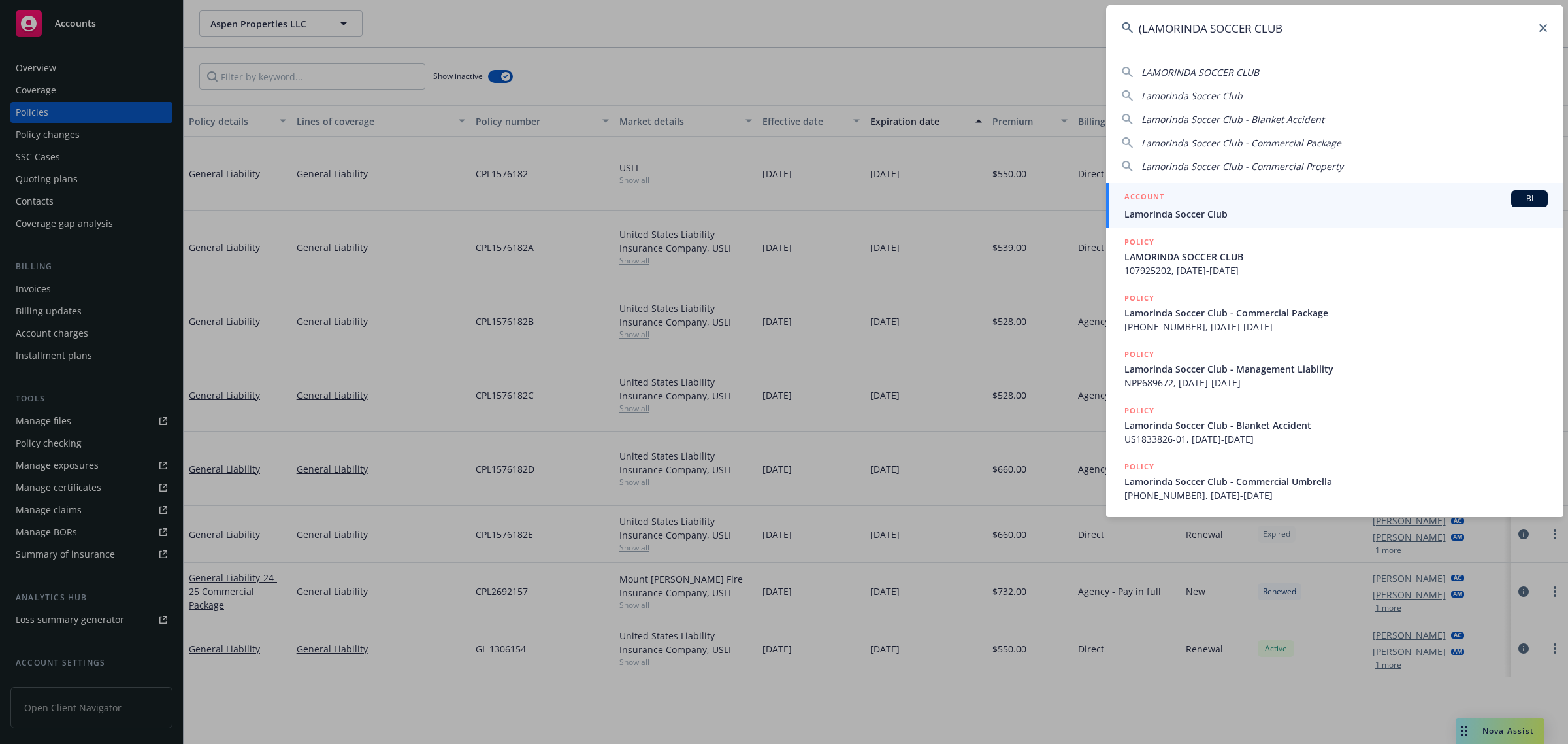
type input "(LAMORINDA SOCCER CLUB"
click at [1159, 208] on span "Lamorinda Soccer Club" at bounding box center [1336, 214] width 424 height 13
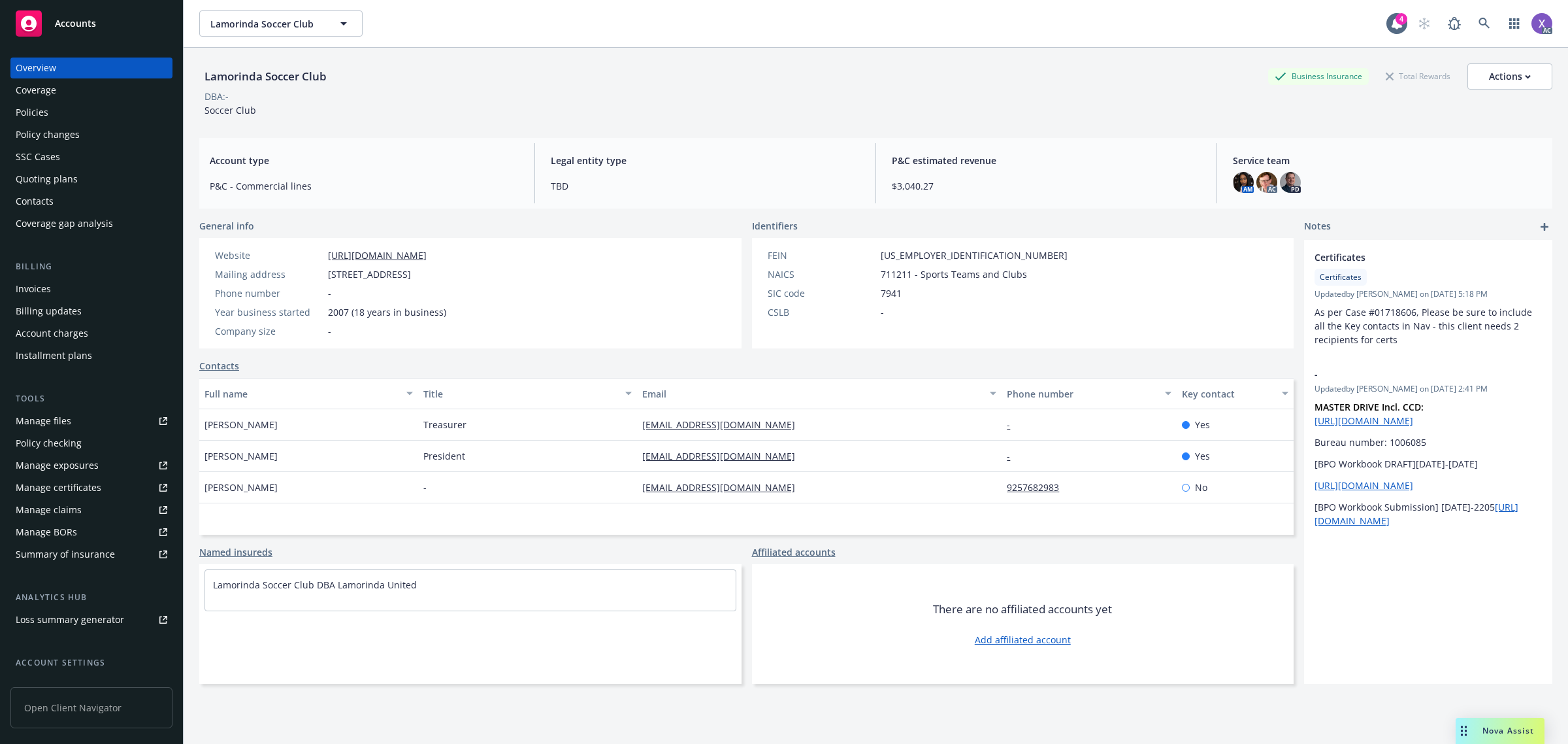
click at [33, 293] on div "Invoices" at bounding box center [33, 289] width 35 height 21
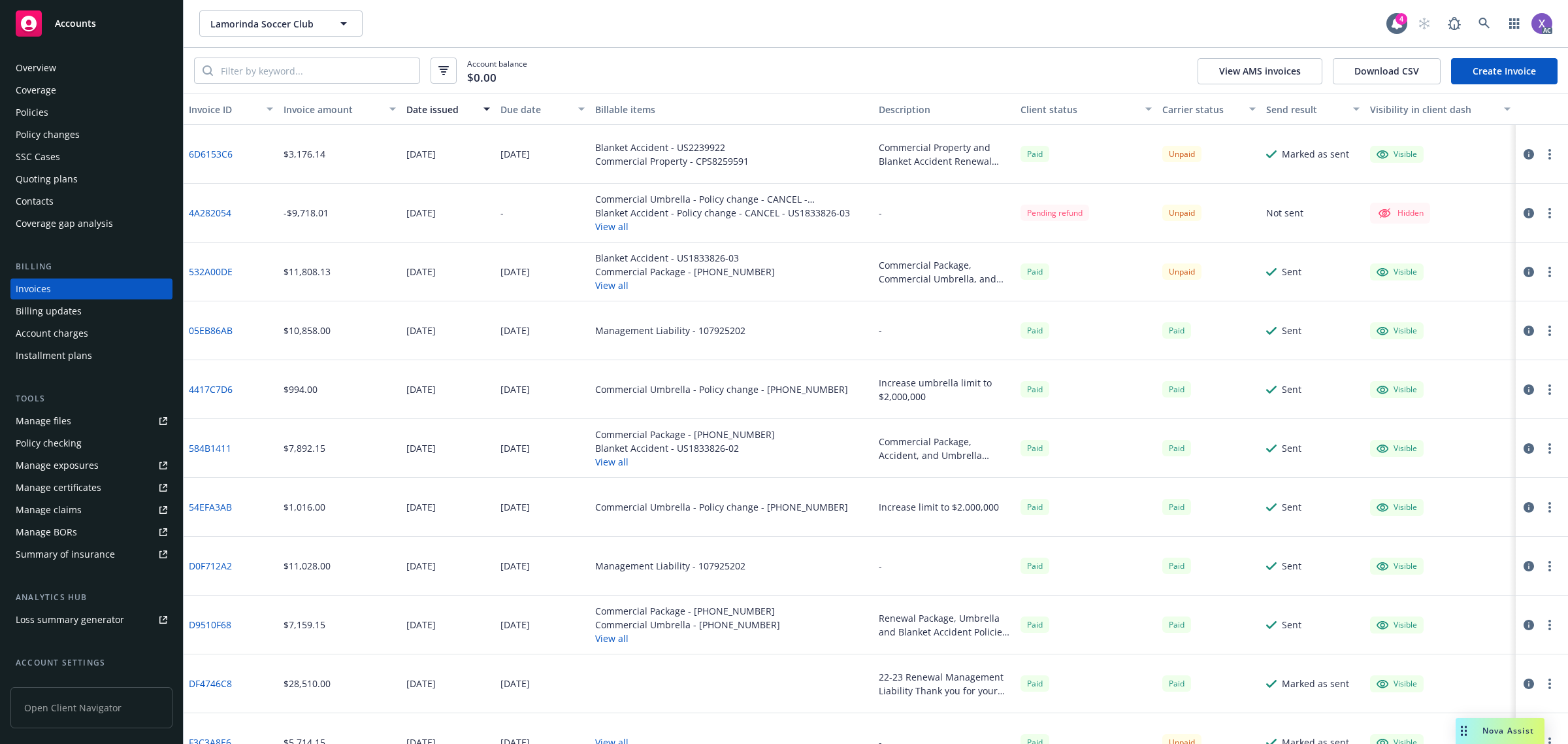
click at [211, 147] on link "6D6153C6" at bounding box center [211, 154] width 44 height 13
click at [252, 64] on input "search" at bounding box center [315, 70] width 206 height 25
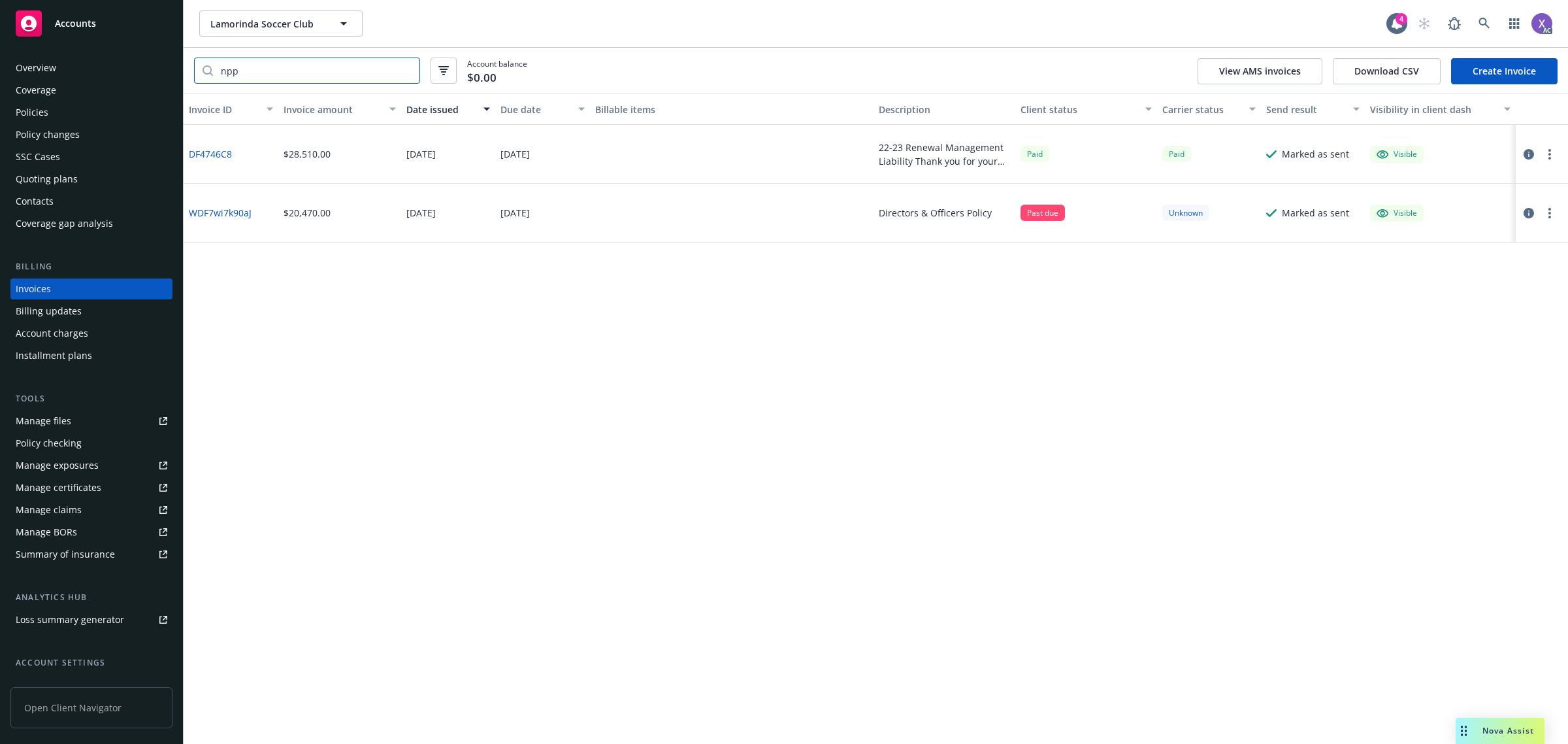
type input "npp"
click at [31, 116] on div "Policies" at bounding box center [32, 112] width 32 height 21
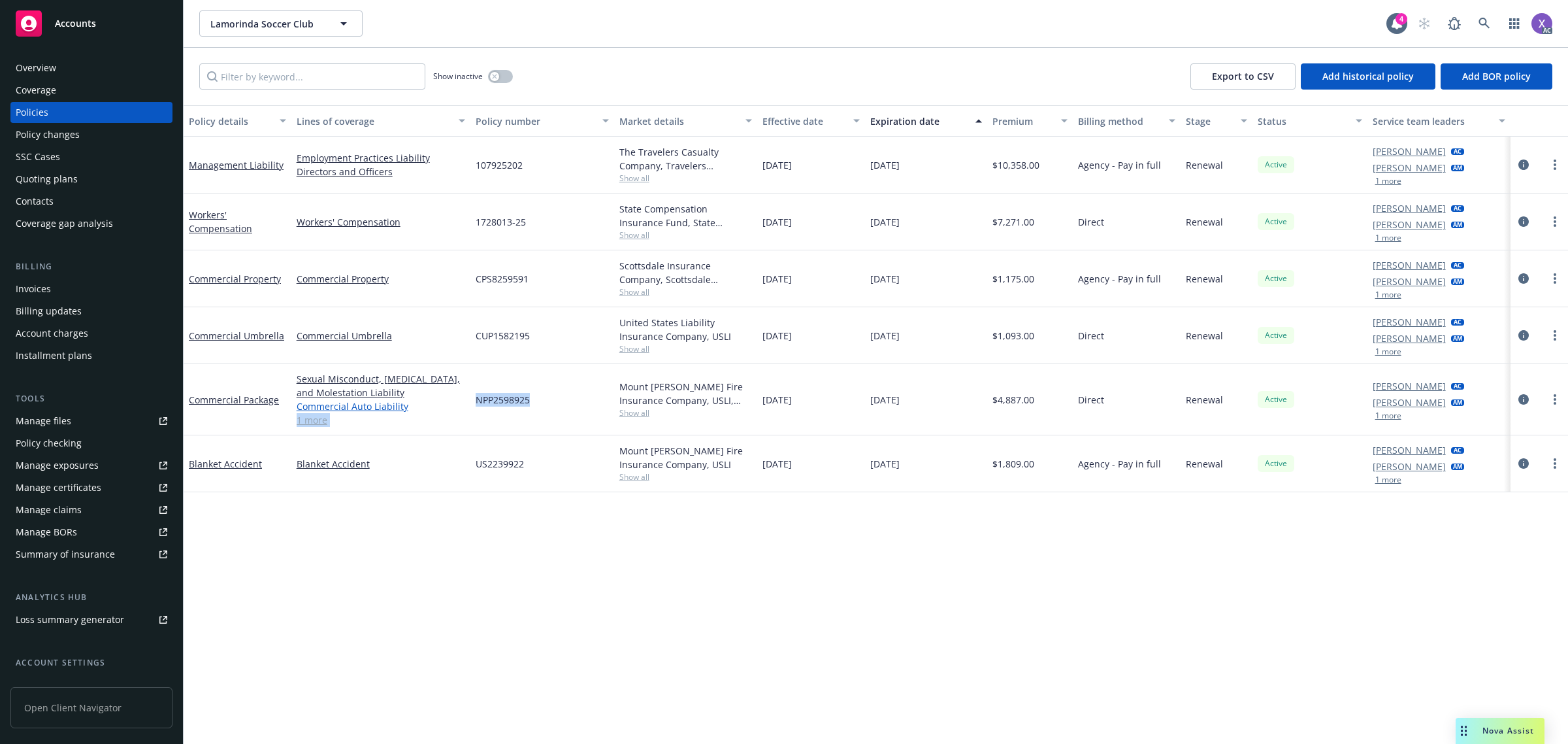
drag, startPoint x: 531, startPoint y: 406, endPoint x: 454, endPoint y: 406, distance: 77.0
click at [454, 406] on div "Commercial Package Sexual Misconduct, [MEDICAL_DATA], and Molestation Liability…" at bounding box center [876, 399] width 1385 height 71
click at [508, 410] on div "NPP2598925" at bounding box center [541, 399] width 143 height 71
drag, startPoint x: 537, startPoint y: 403, endPoint x: 478, endPoint y: 404, distance: 59.0
click at [478, 404] on div "NPP2598925" at bounding box center [541, 399] width 143 height 71
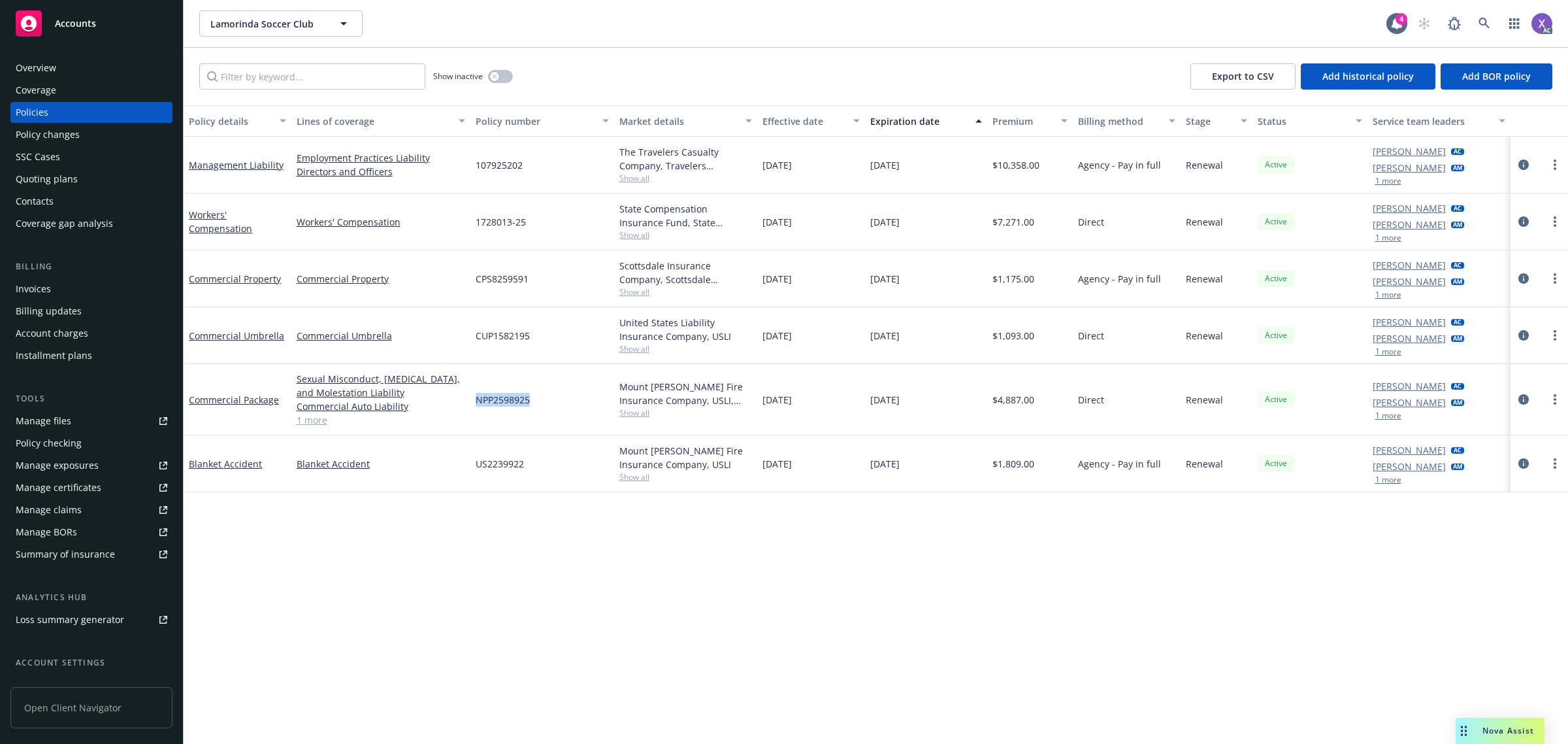
copy span "NPP2598925"
click at [1481, 21] on icon at bounding box center [1484, 24] width 11 height 11
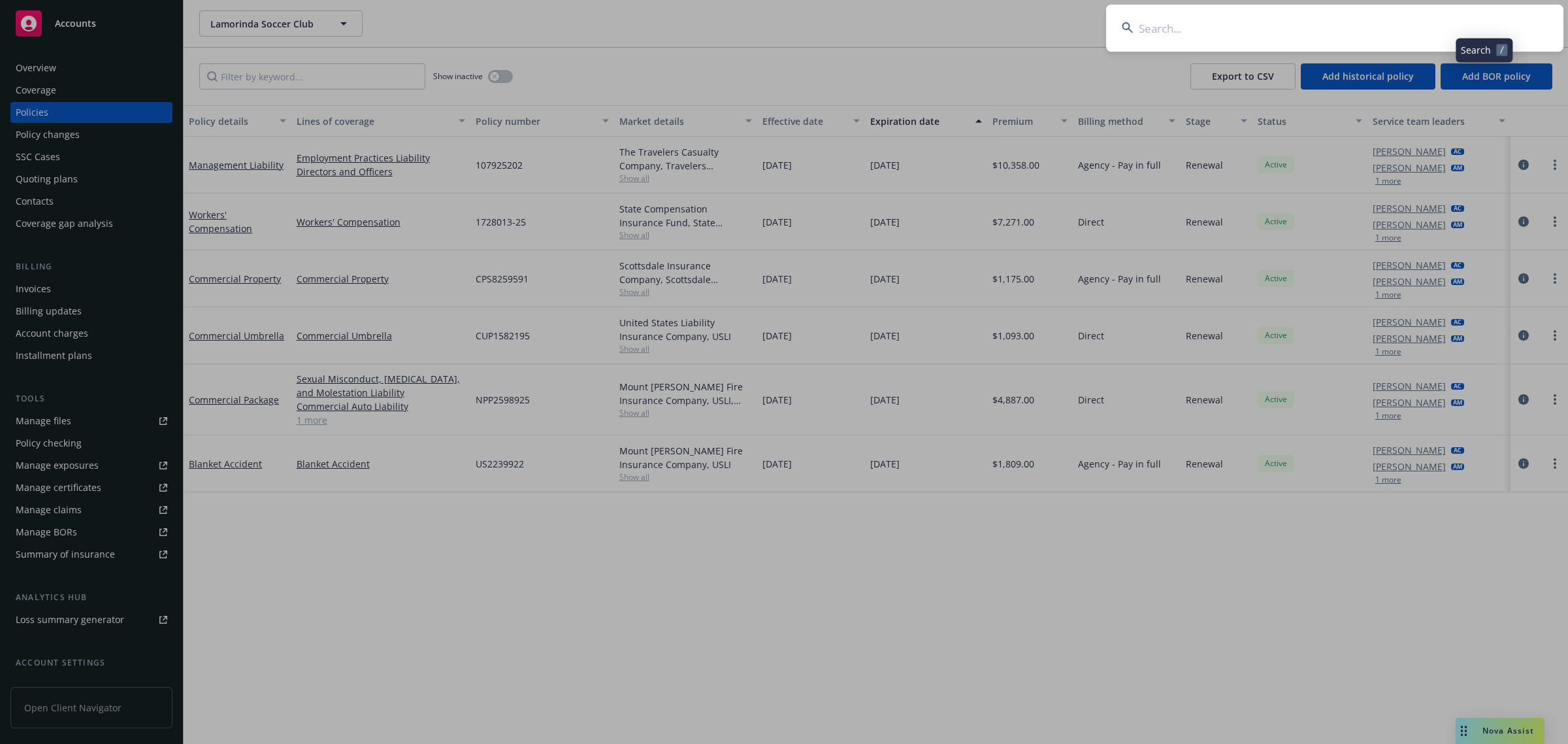
click at [1288, 37] on input at bounding box center [1335, 29] width 458 height 48
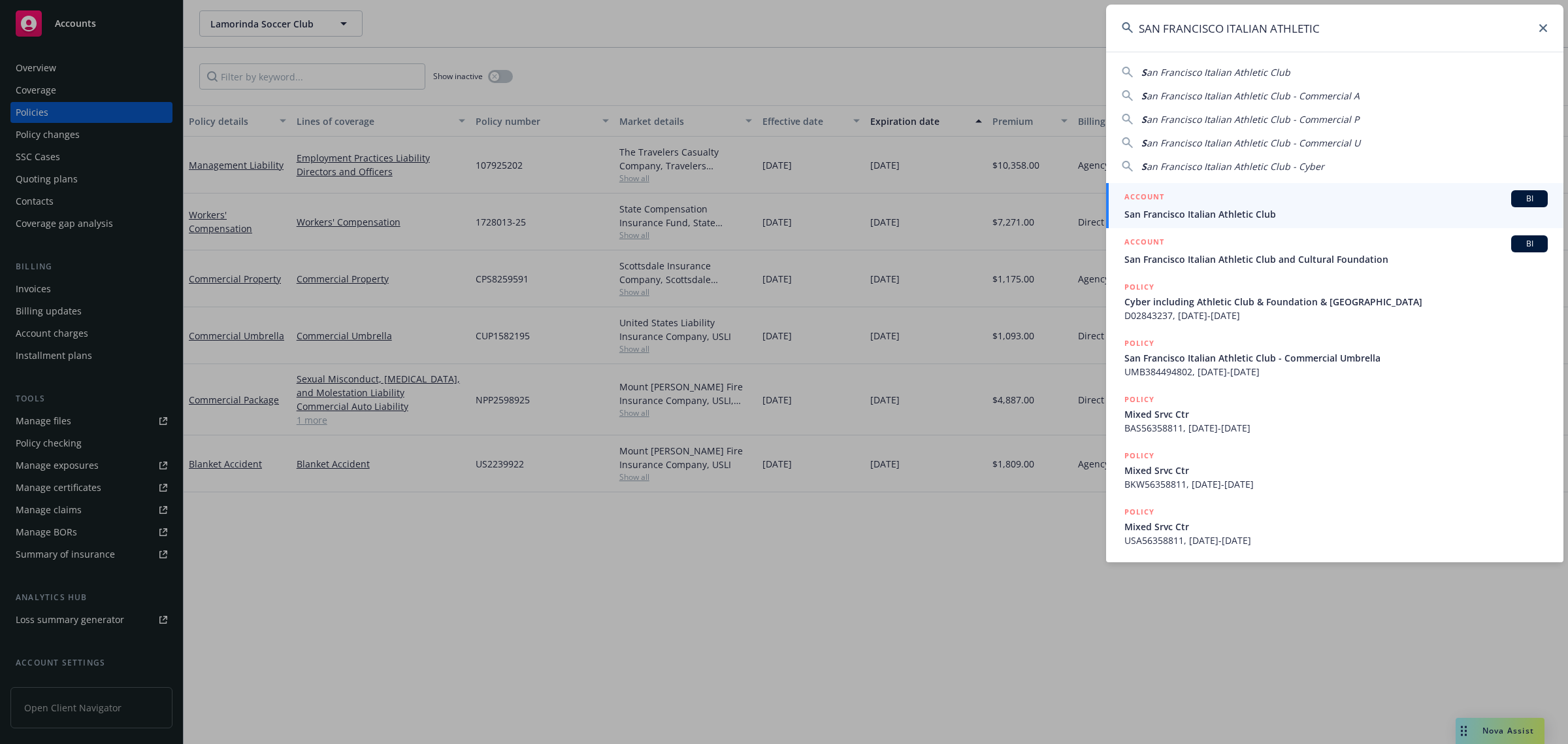
type input "SAN FRANCISCO ITALIAN ATHLETIC"
click at [1219, 217] on span "San Francisco Italian Athletic Club" at bounding box center [1336, 214] width 424 height 13
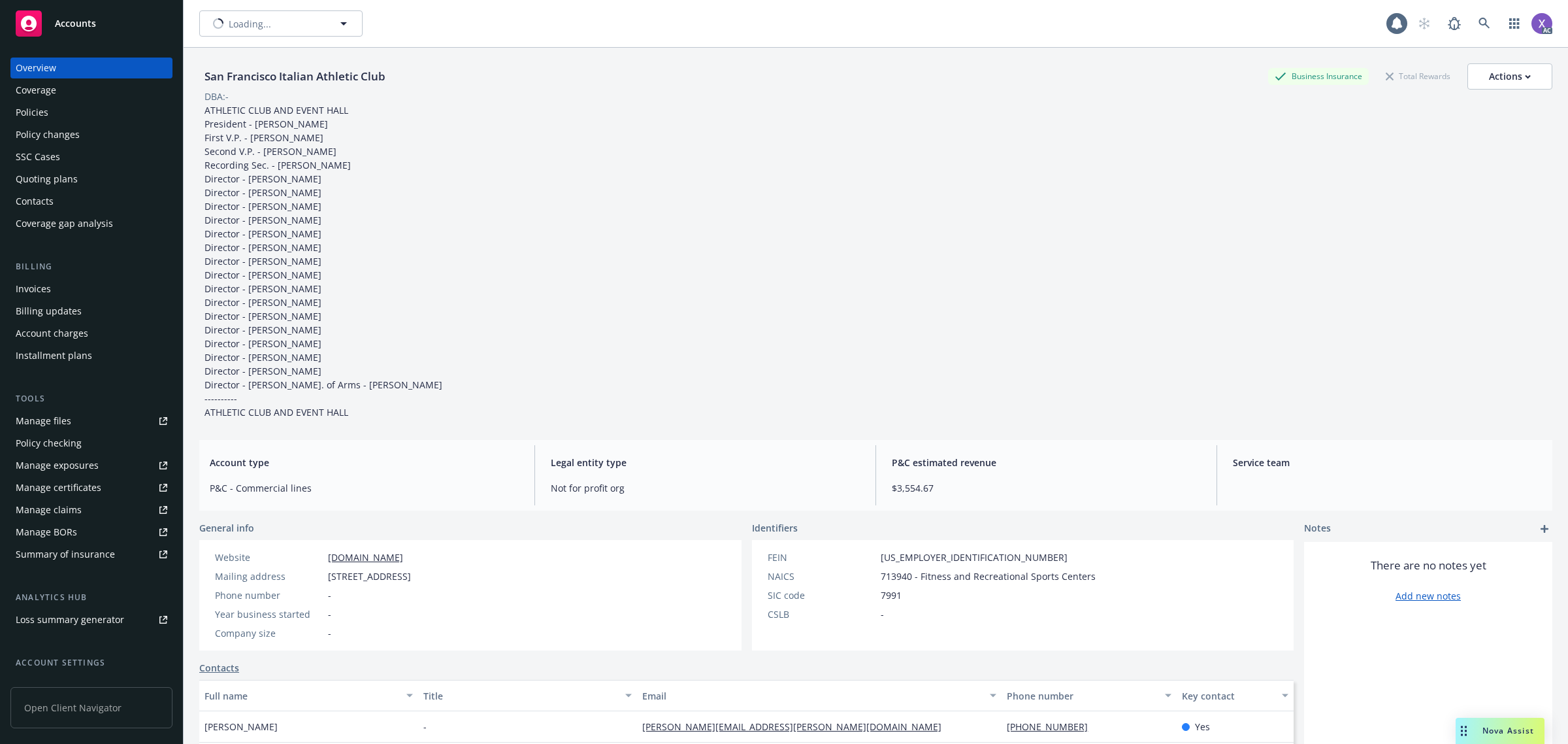
click at [38, 296] on div "Invoices" at bounding box center [33, 289] width 35 height 21
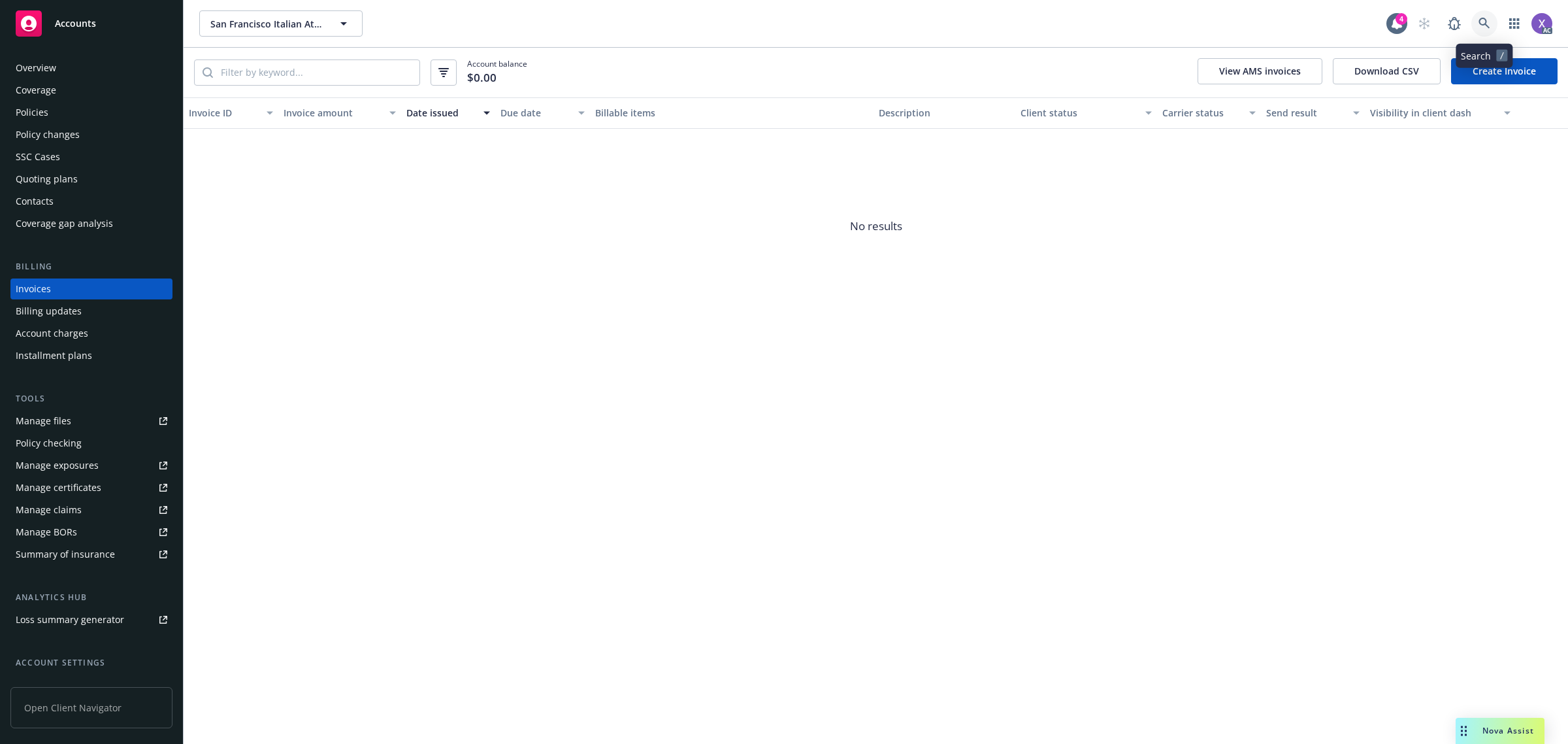
click at [1482, 23] on icon at bounding box center [1484, 24] width 11 height 11
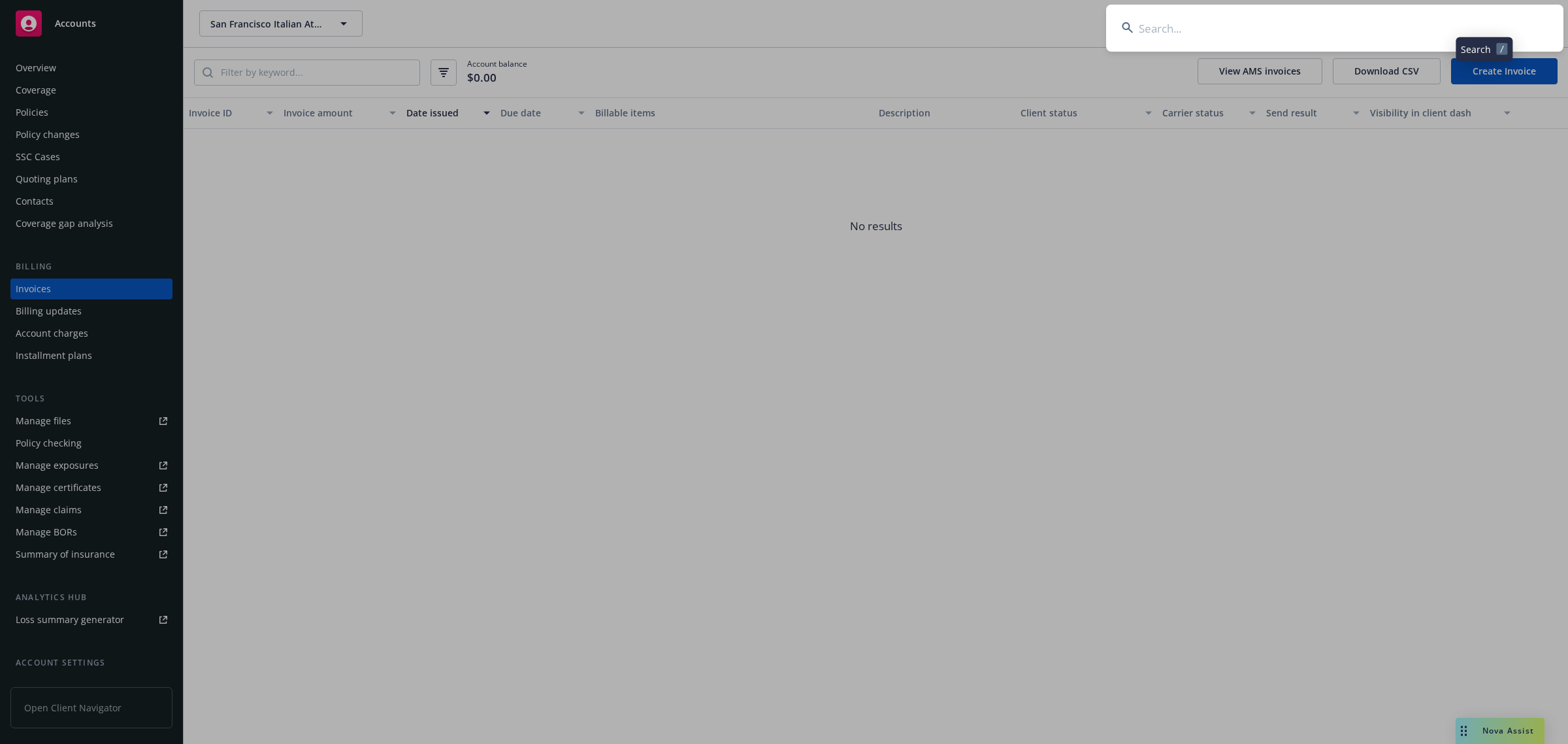
click at [1268, 30] on input at bounding box center [1335, 29] width 458 height 48
type input "SE1146164"
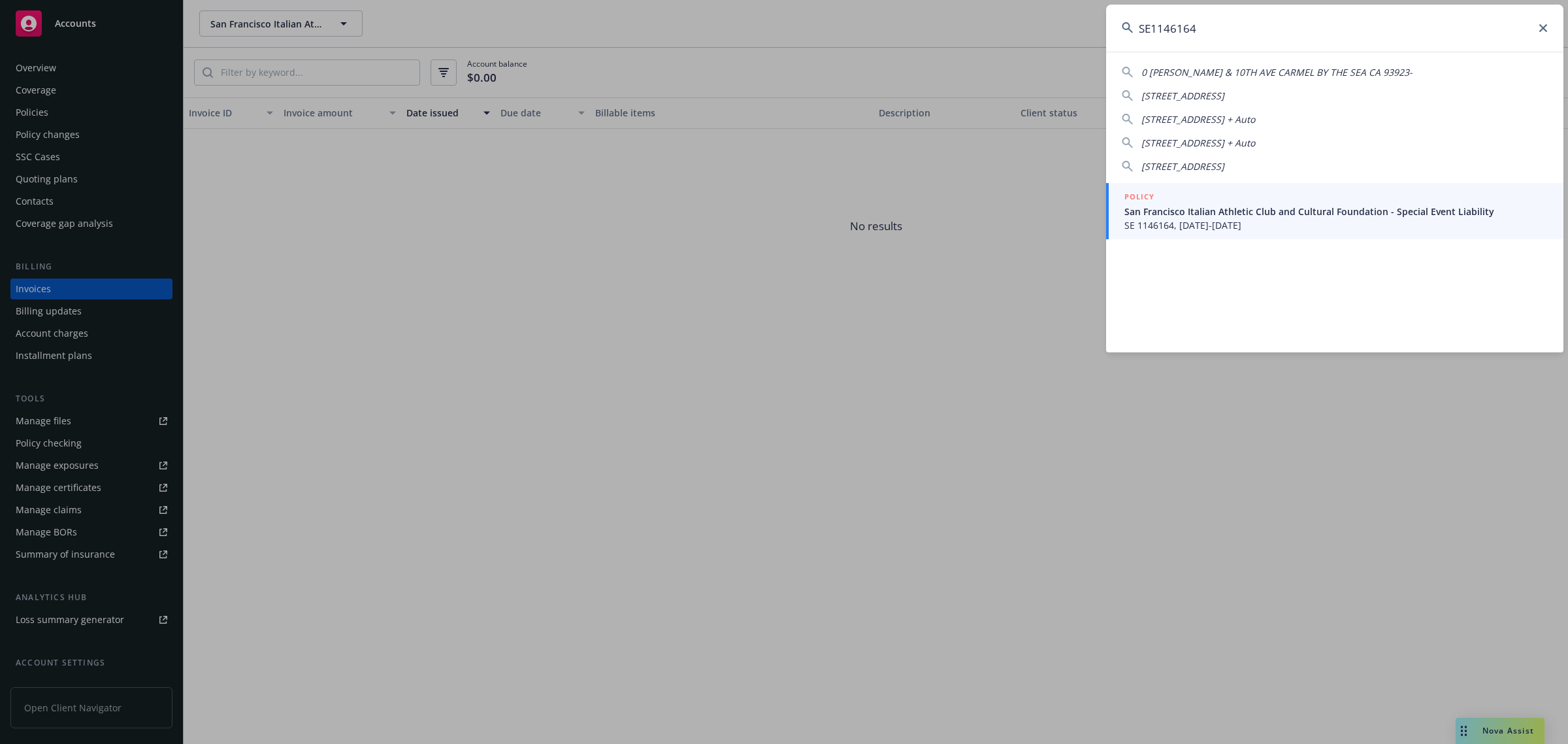
click at [1208, 207] on span "San Francisco Italian Athletic Club and Cultural Foundation - Special Event Lia…" at bounding box center [1336, 211] width 424 height 13
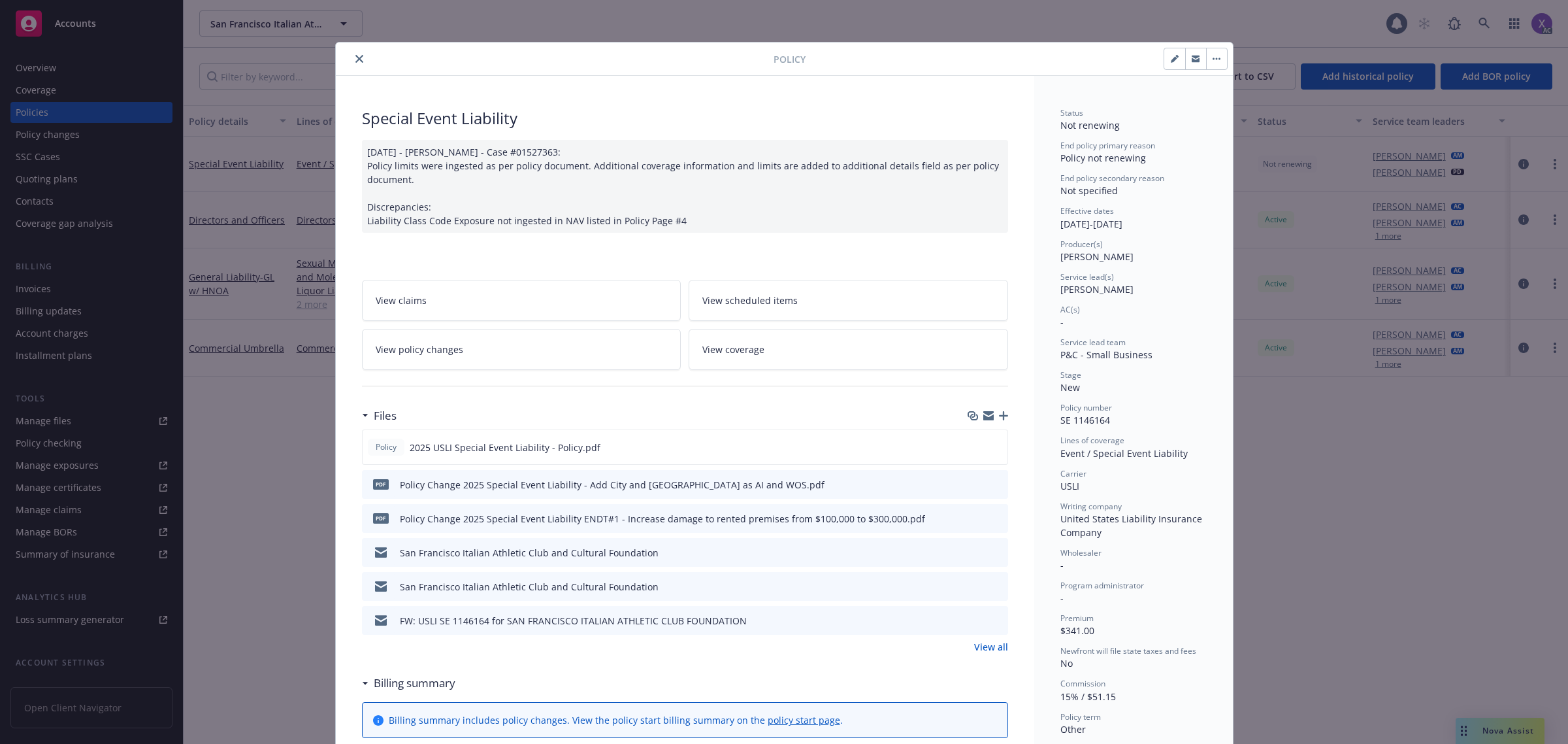
click at [355, 58] on icon "close" at bounding box center [359, 59] width 8 height 8
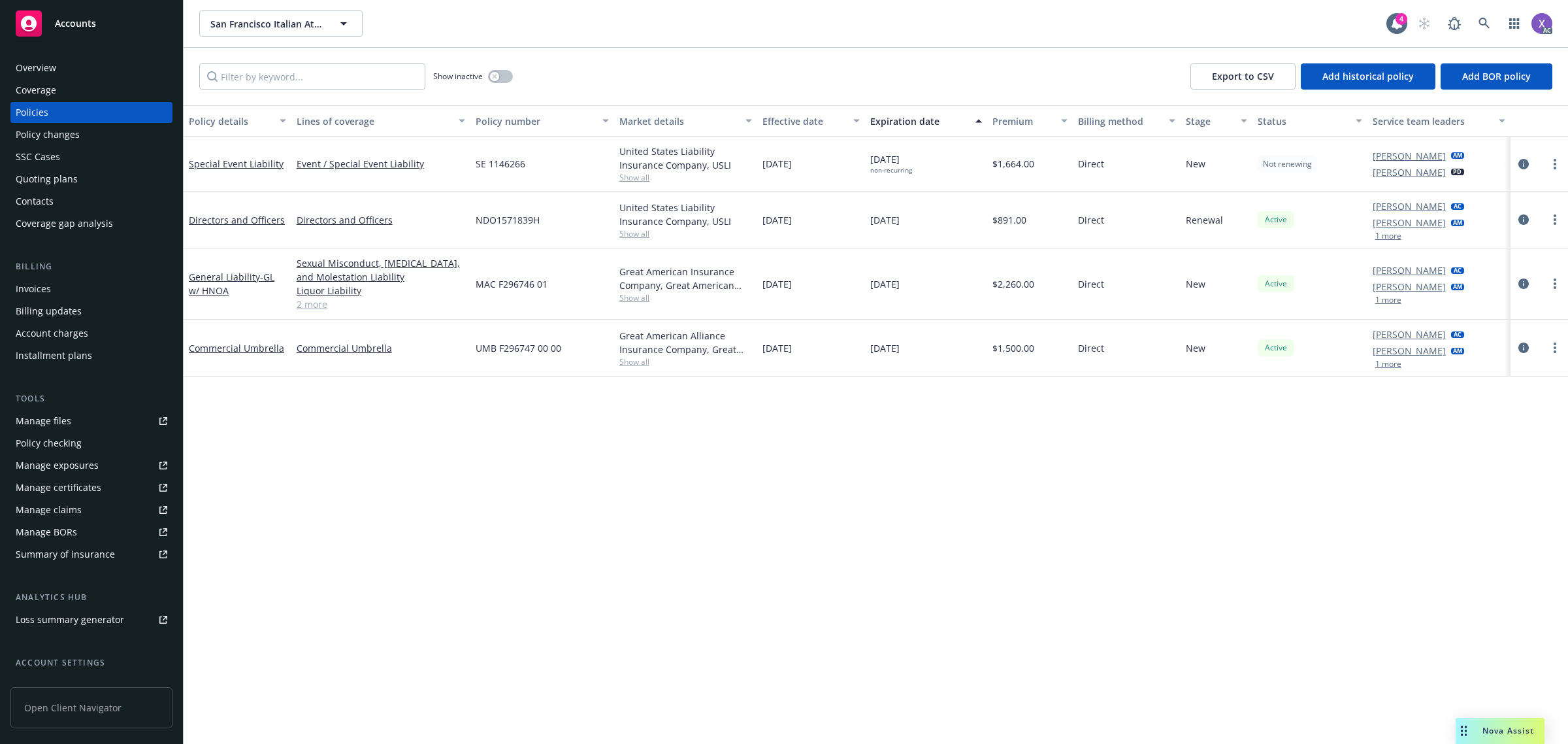
click at [491, 526] on div "Policy details Lines of coverage Policy number Market details Effective date Ex…" at bounding box center [876, 425] width 1385 height 639
click at [29, 288] on div "Invoices" at bounding box center [33, 289] width 35 height 21
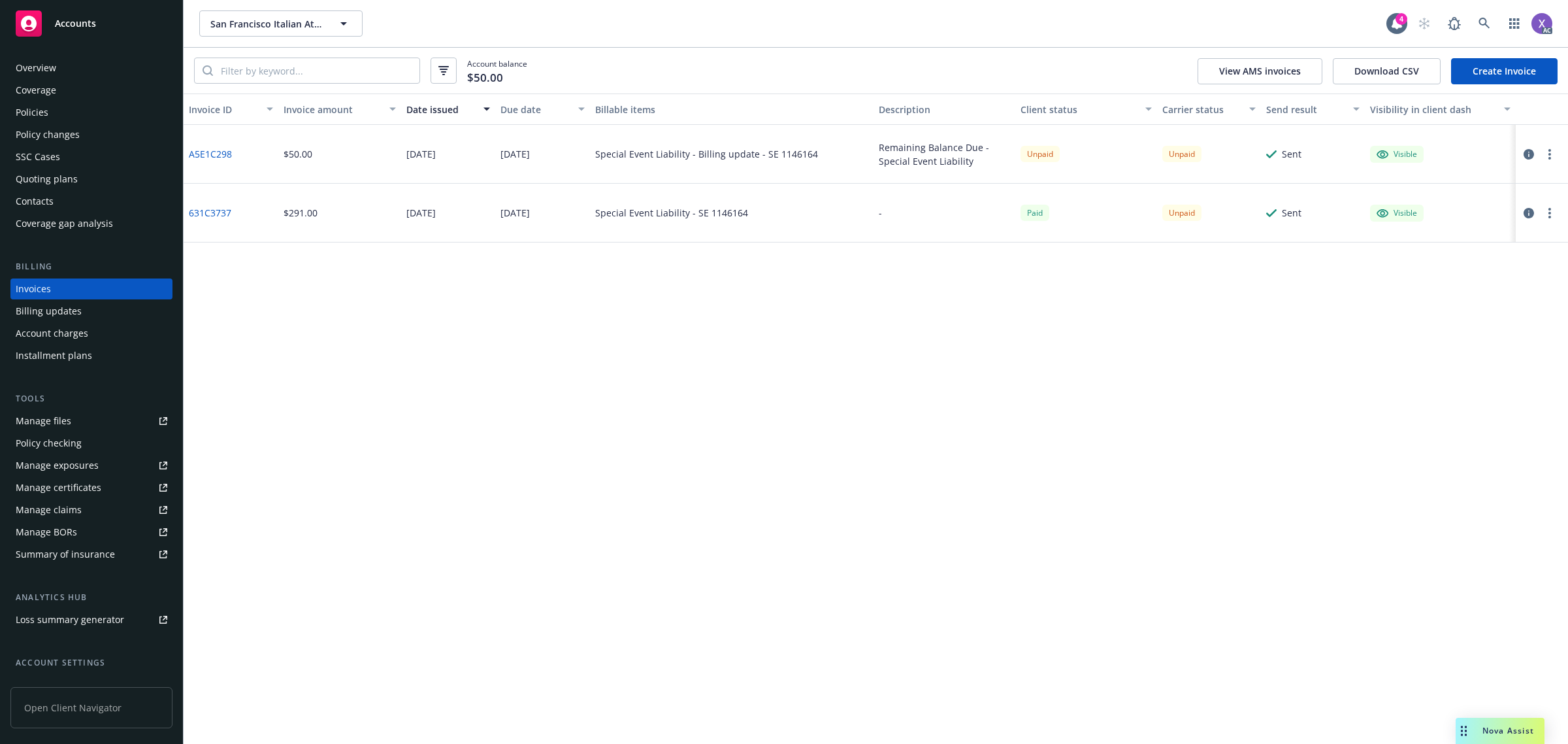
click at [41, 116] on div "Policies" at bounding box center [32, 112] width 32 height 21
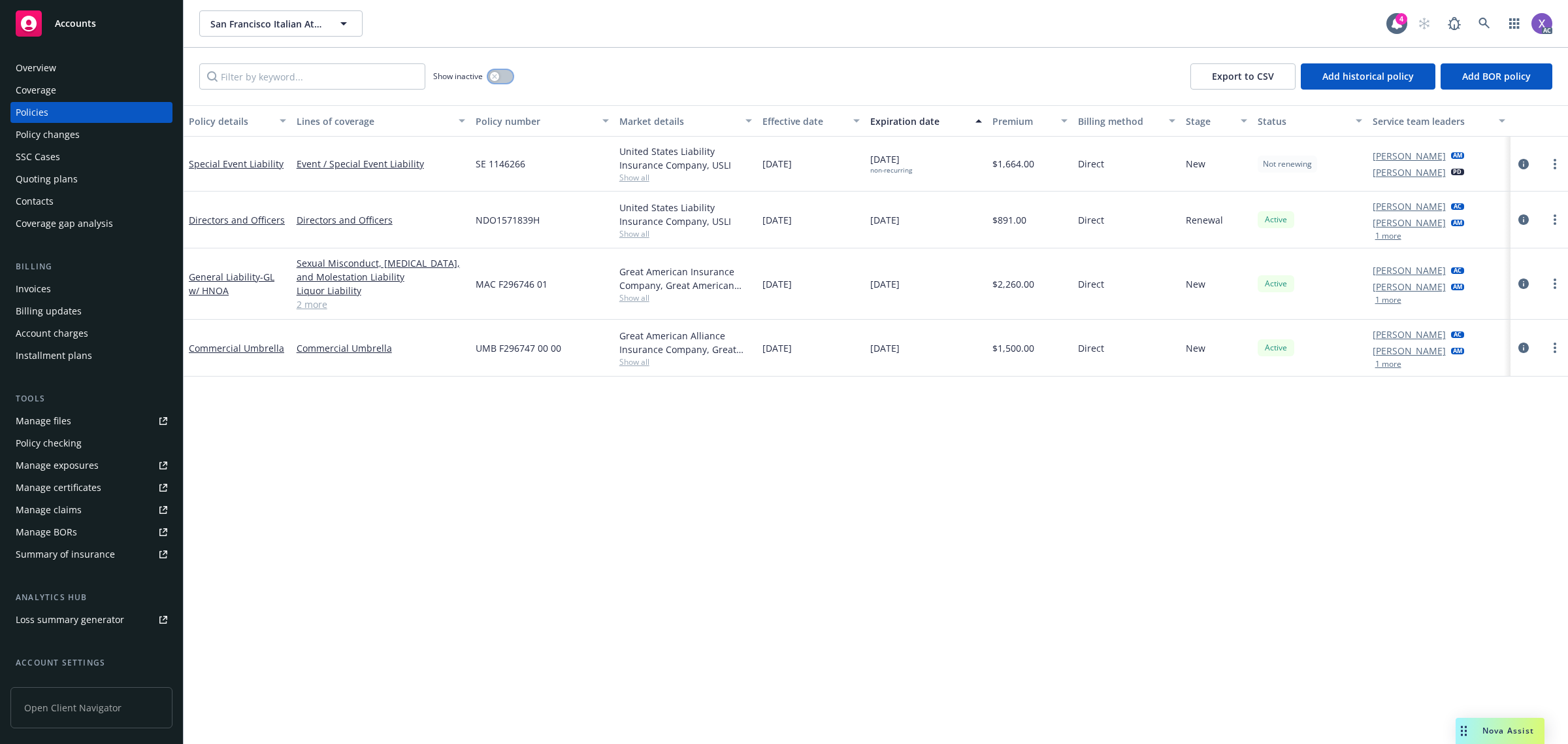
click at [513, 79] on button "button" at bounding box center [501, 77] width 25 height 13
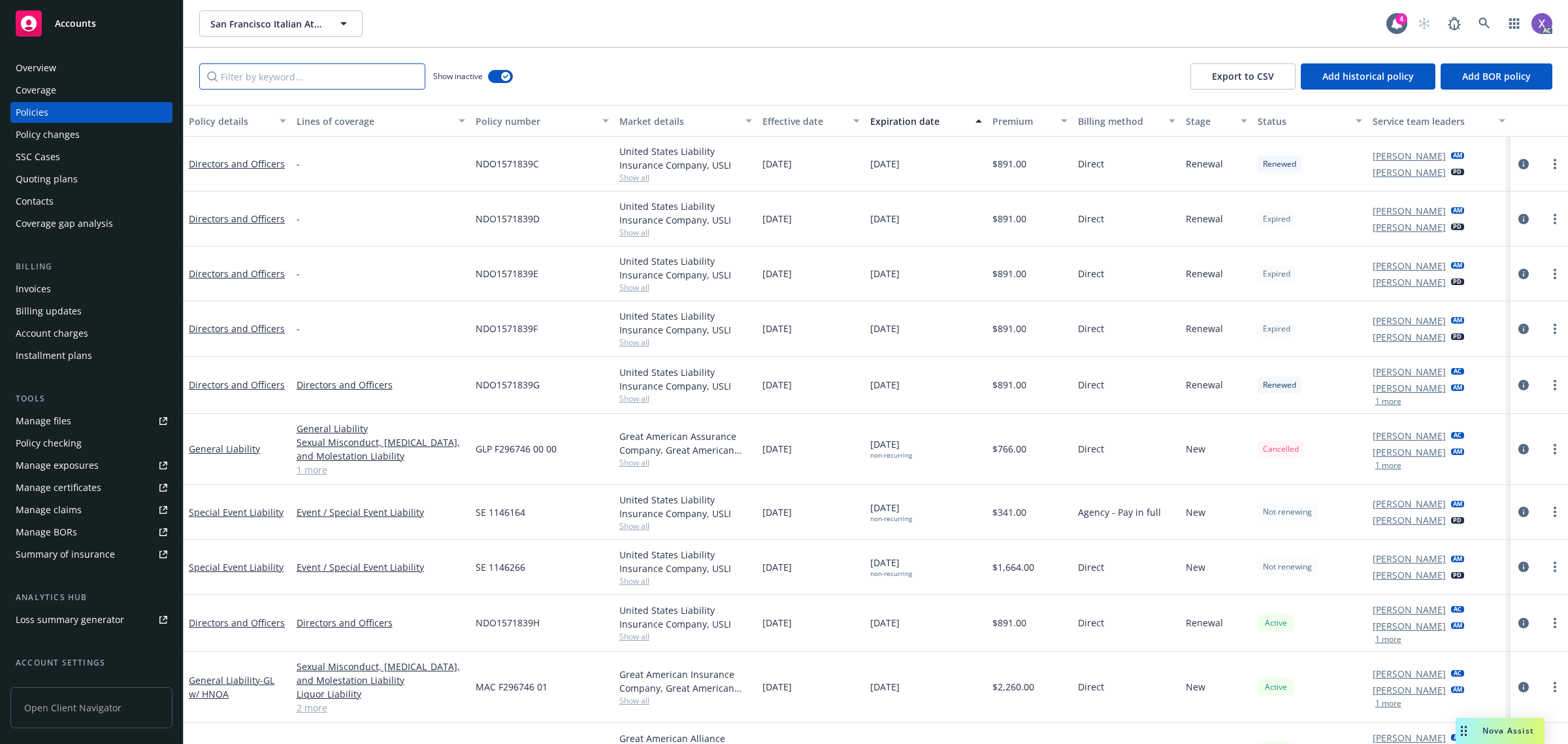
click at [267, 79] on input "Filter by keyword..." at bounding box center [312, 77] width 226 height 27
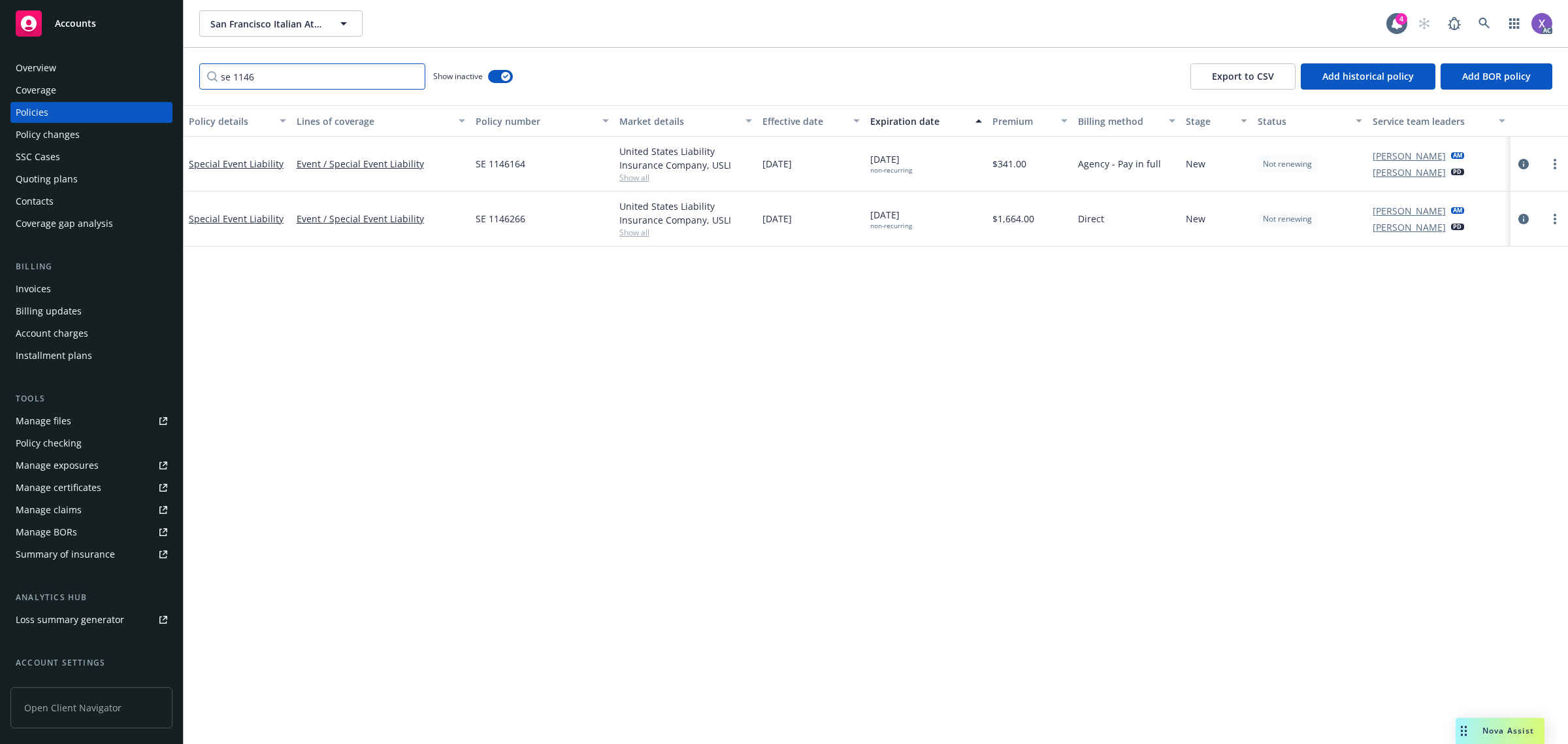
type input "se 1146"
click at [28, 293] on div "Invoices" at bounding box center [33, 289] width 35 height 21
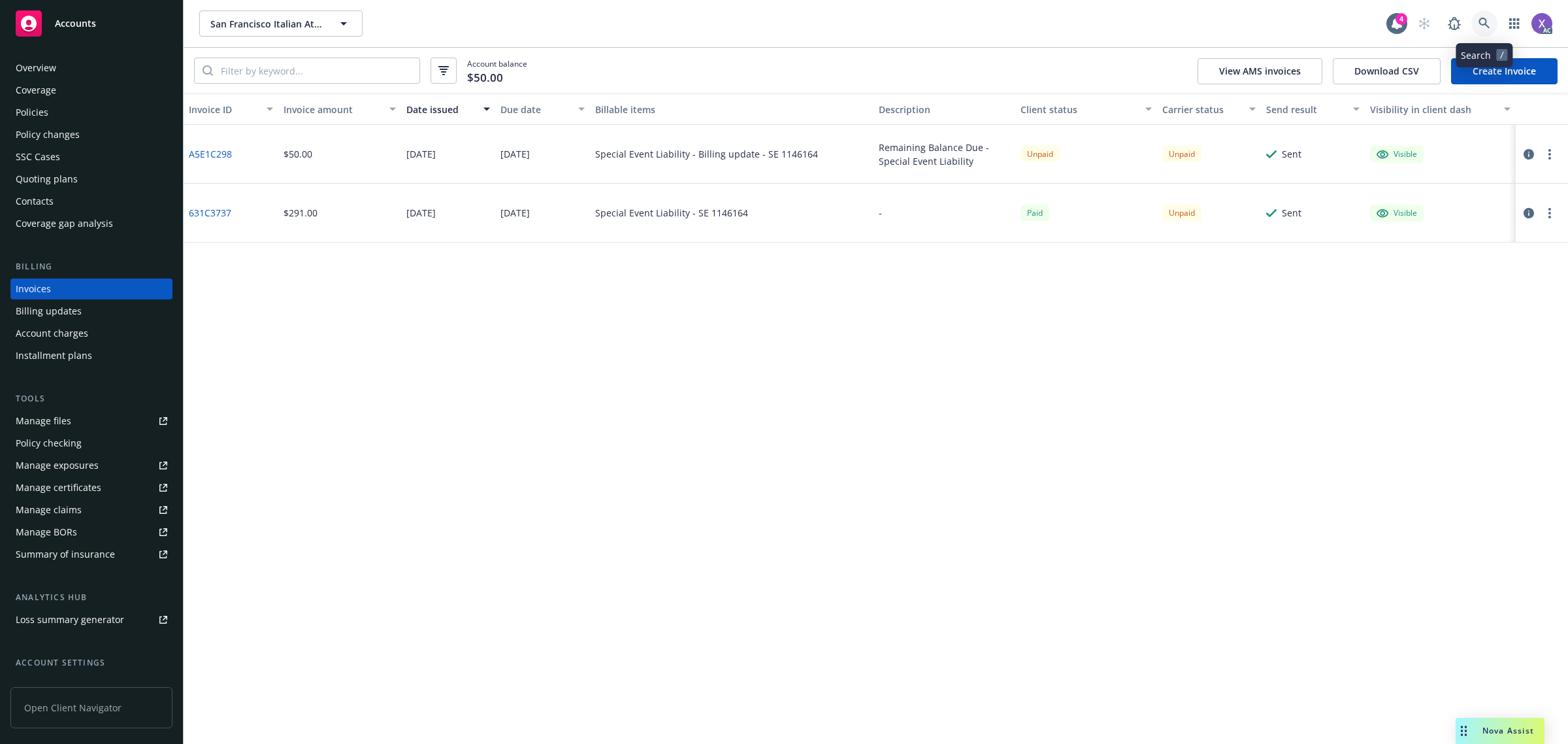
click at [1485, 25] on icon at bounding box center [1484, 24] width 11 height 11
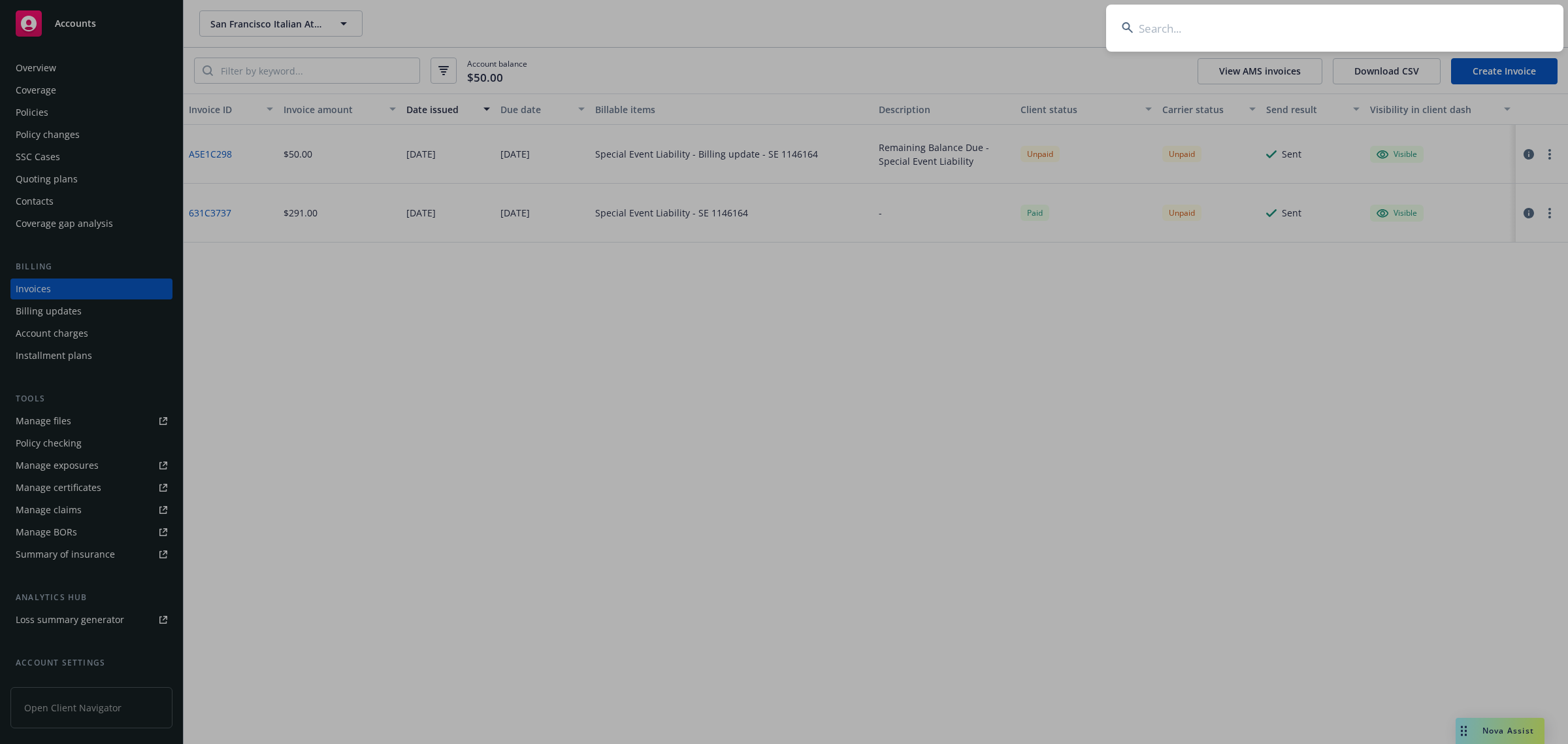
click at [1344, 33] on input at bounding box center [1335, 29] width 458 height 48
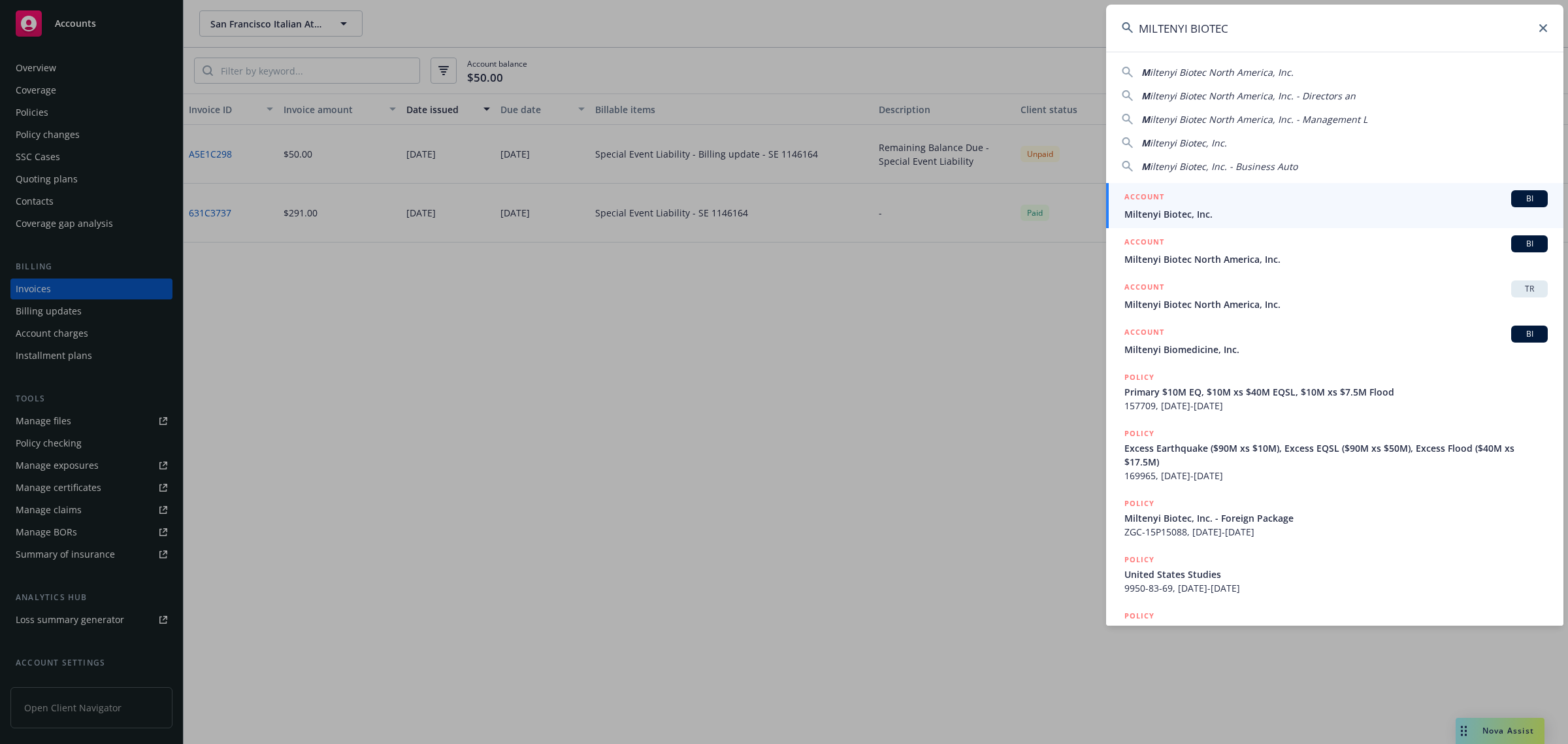
type input "MILTENYI BIOTEC"
click at [1218, 211] on span "Miltenyi Biotec, Inc." at bounding box center [1336, 214] width 424 height 13
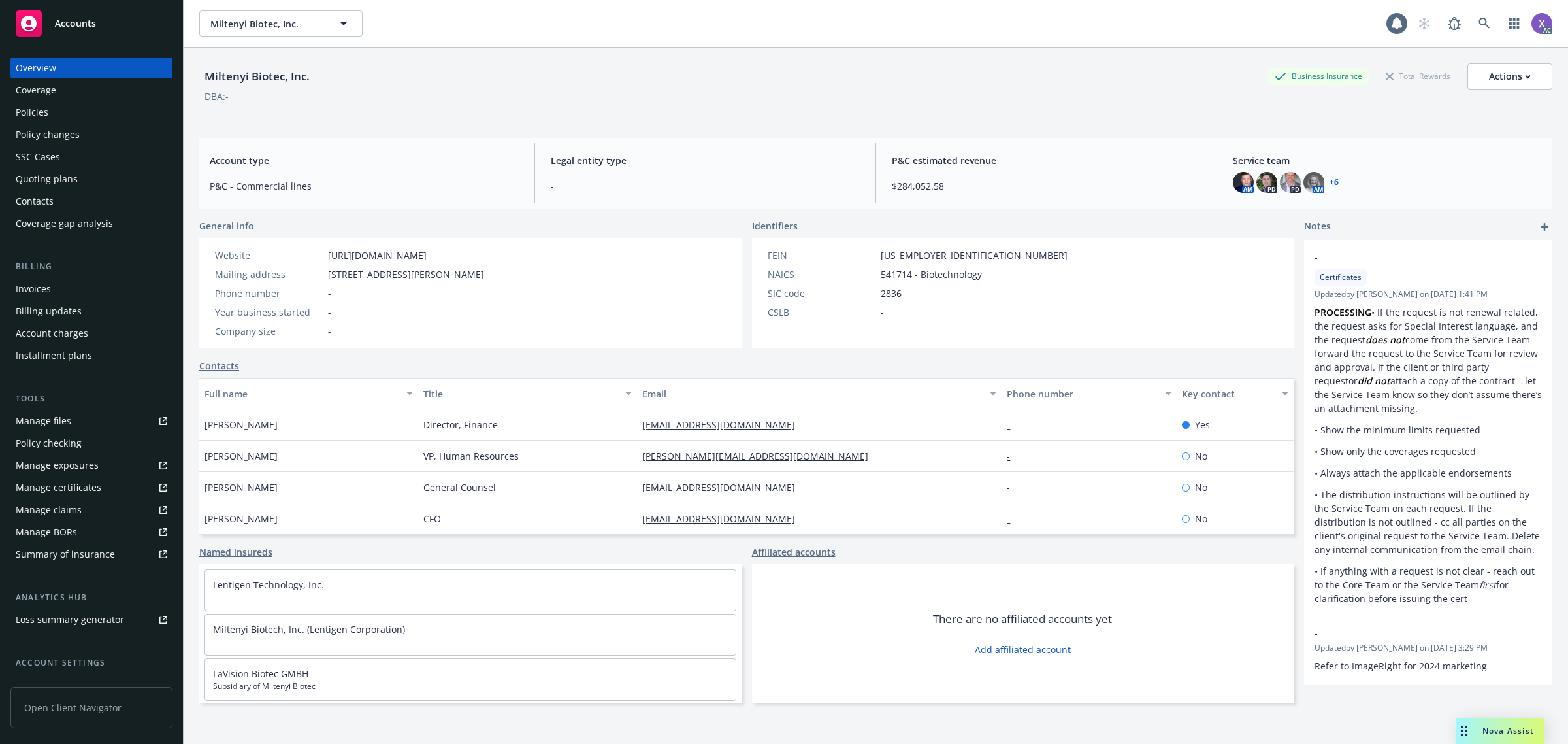
click at [60, 292] on div "Invoices" at bounding box center [92, 289] width 152 height 21
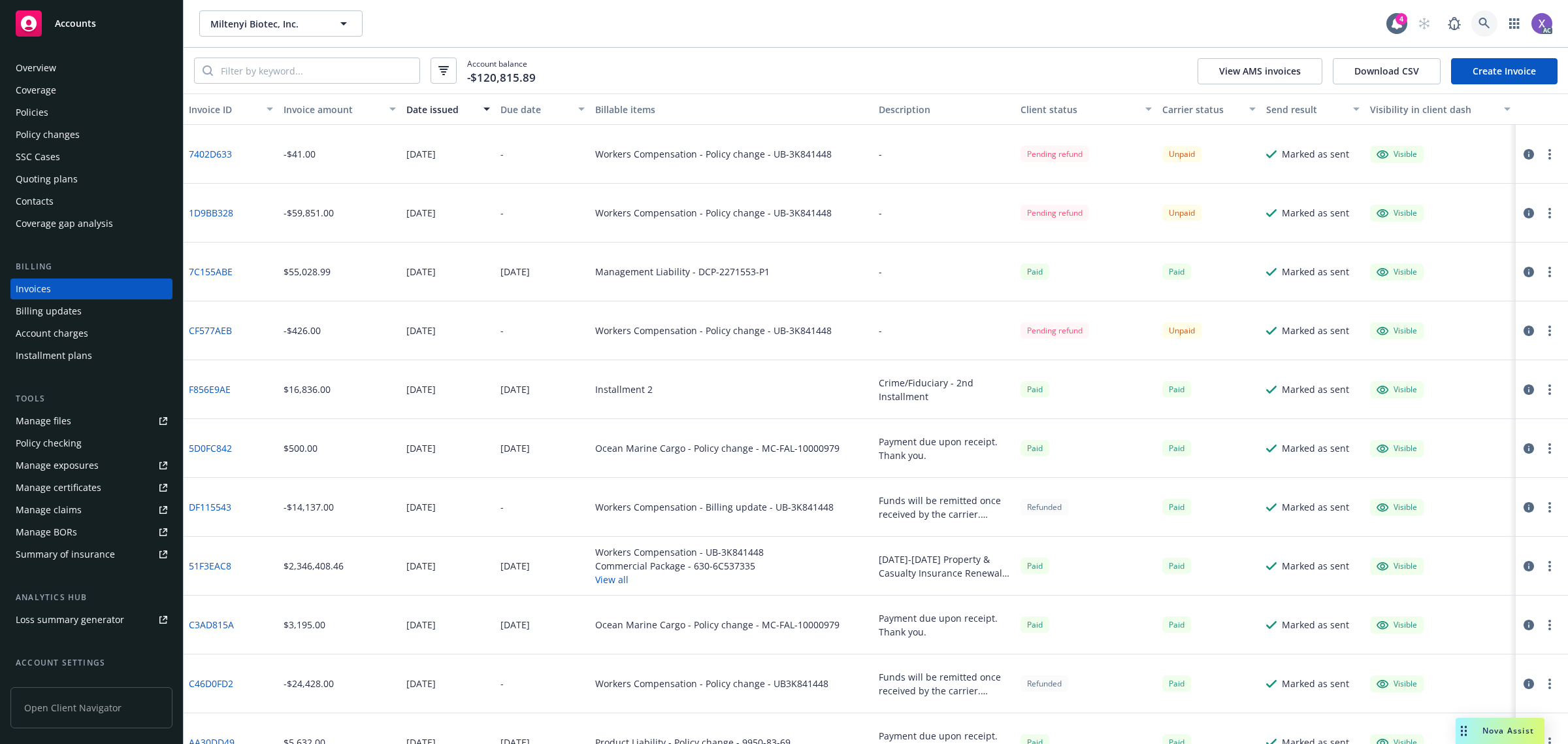
click at [1488, 18] on icon at bounding box center [1484, 24] width 11 height 11
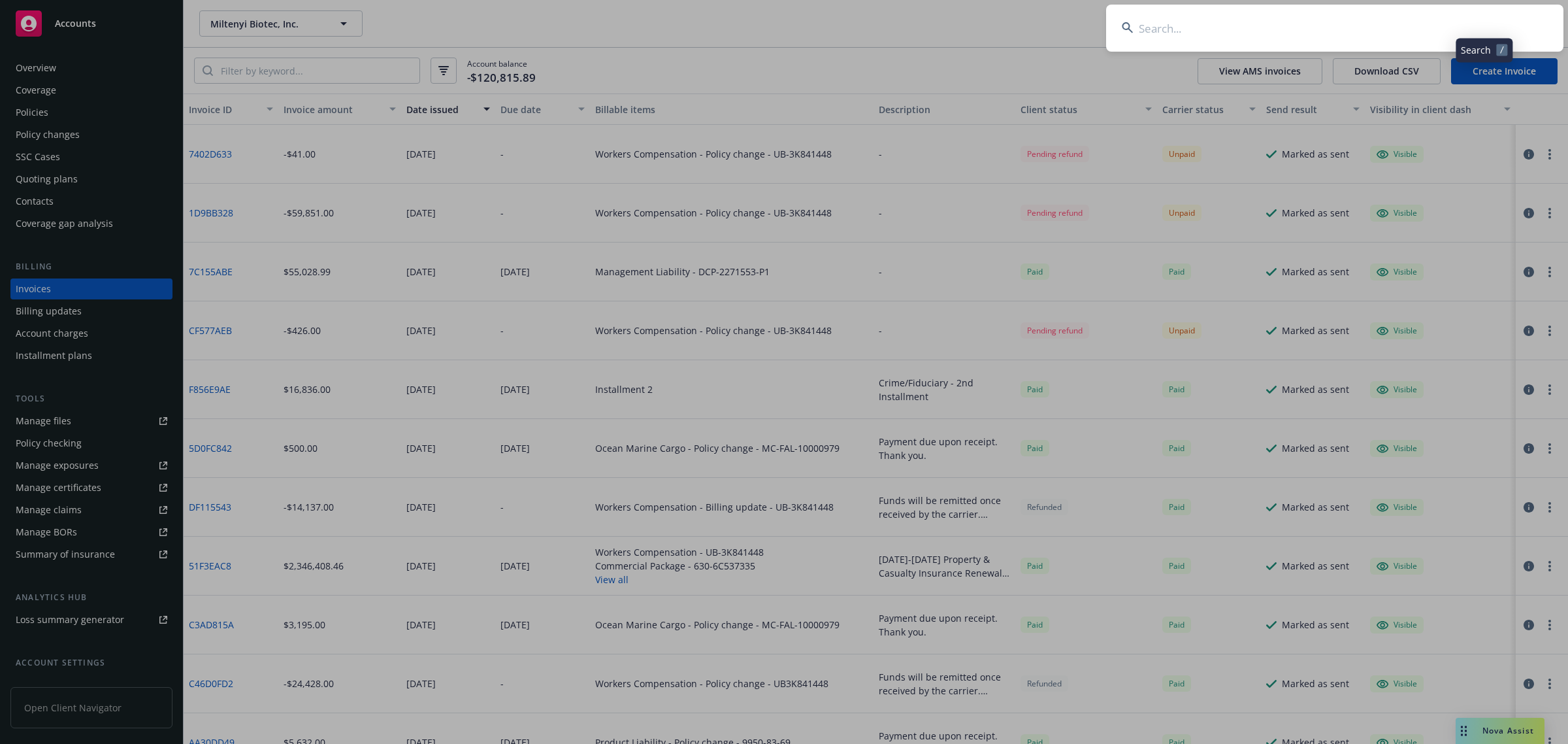
click at [1337, 34] on input at bounding box center [1335, 29] width 458 height 48
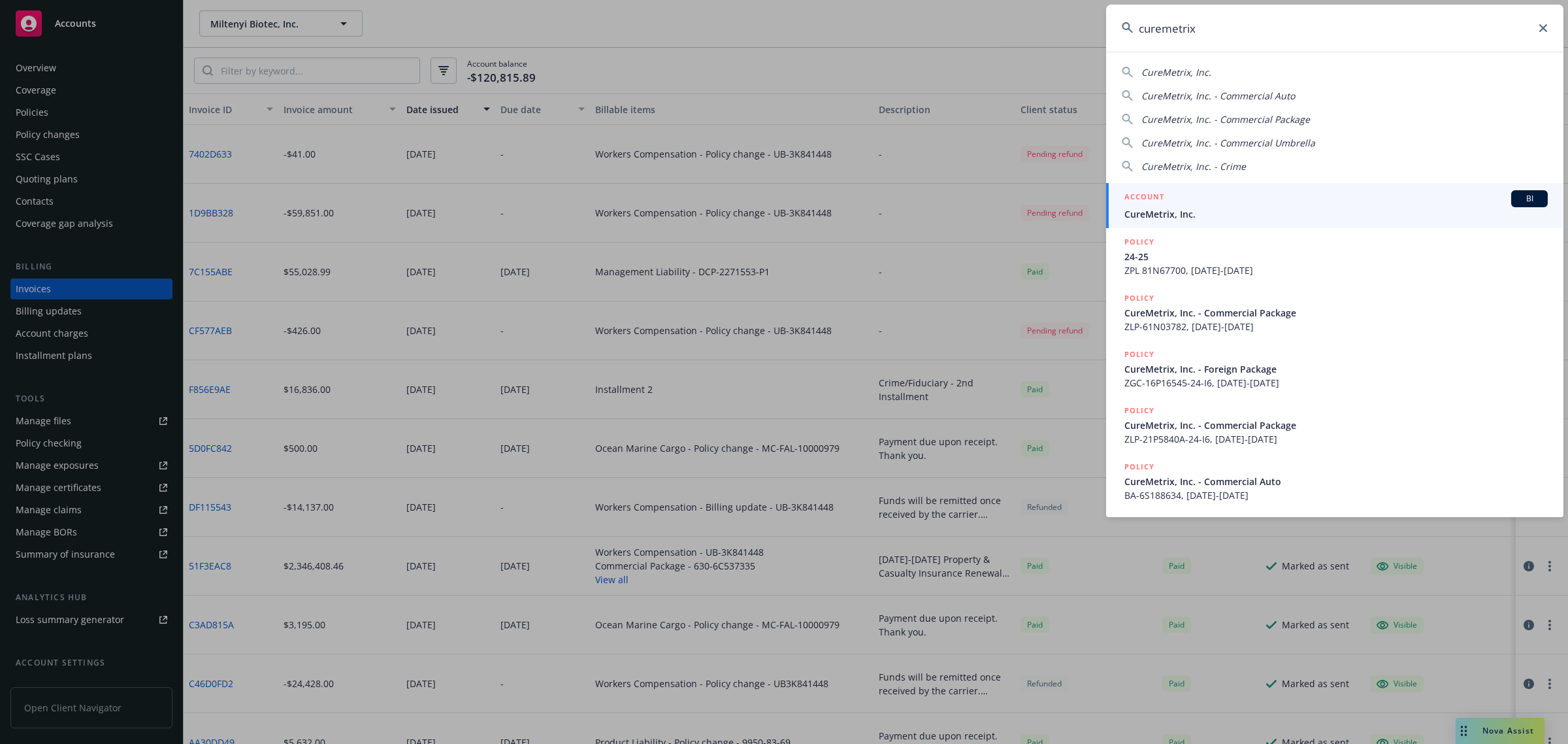
type input "curemetrix"
click at [1193, 206] on div "ACCOUNT BI" at bounding box center [1336, 199] width 424 height 17
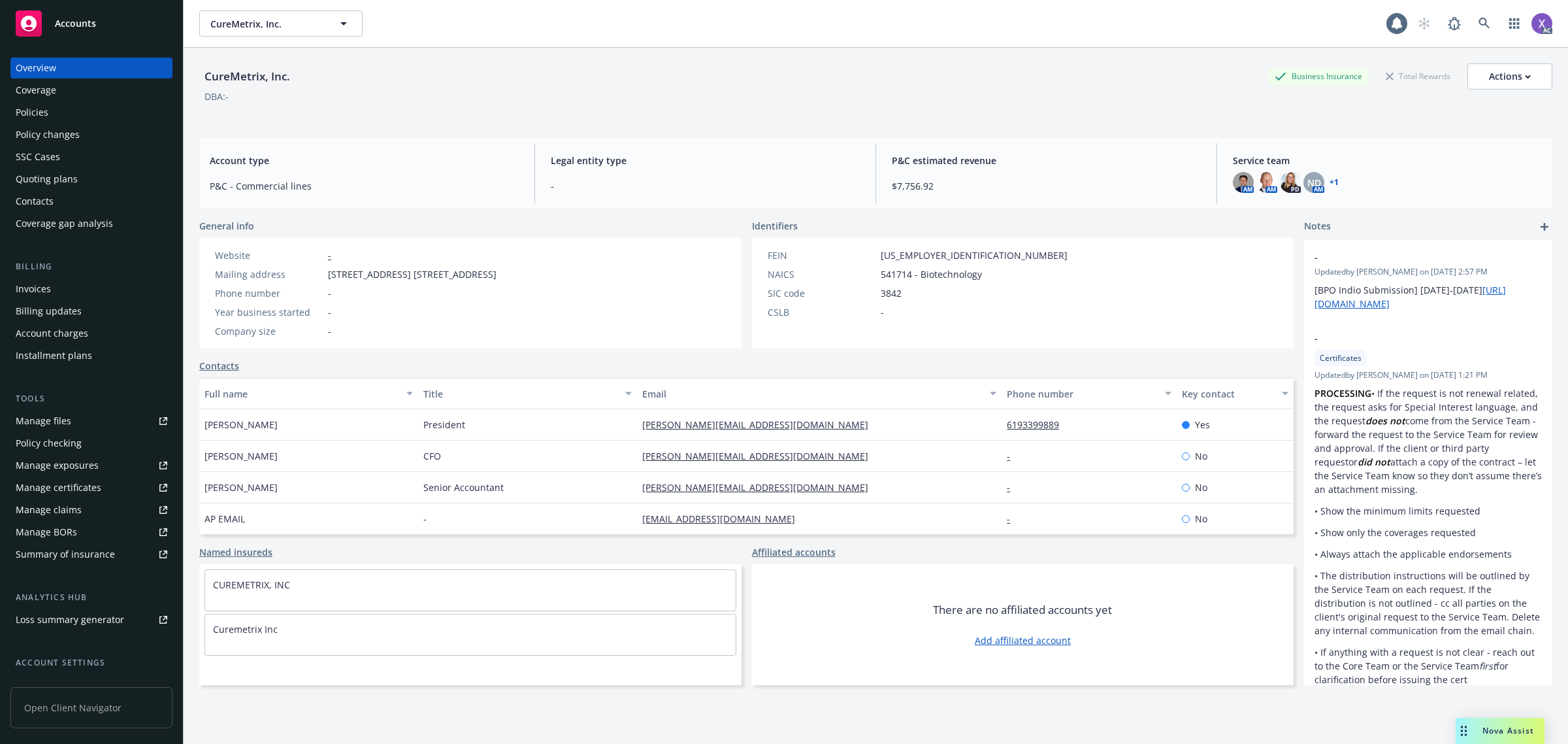
click at [45, 295] on div "Invoices" at bounding box center [33, 289] width 35 height 21
